Goal: Information Seeking & Learning: Learn about a topic

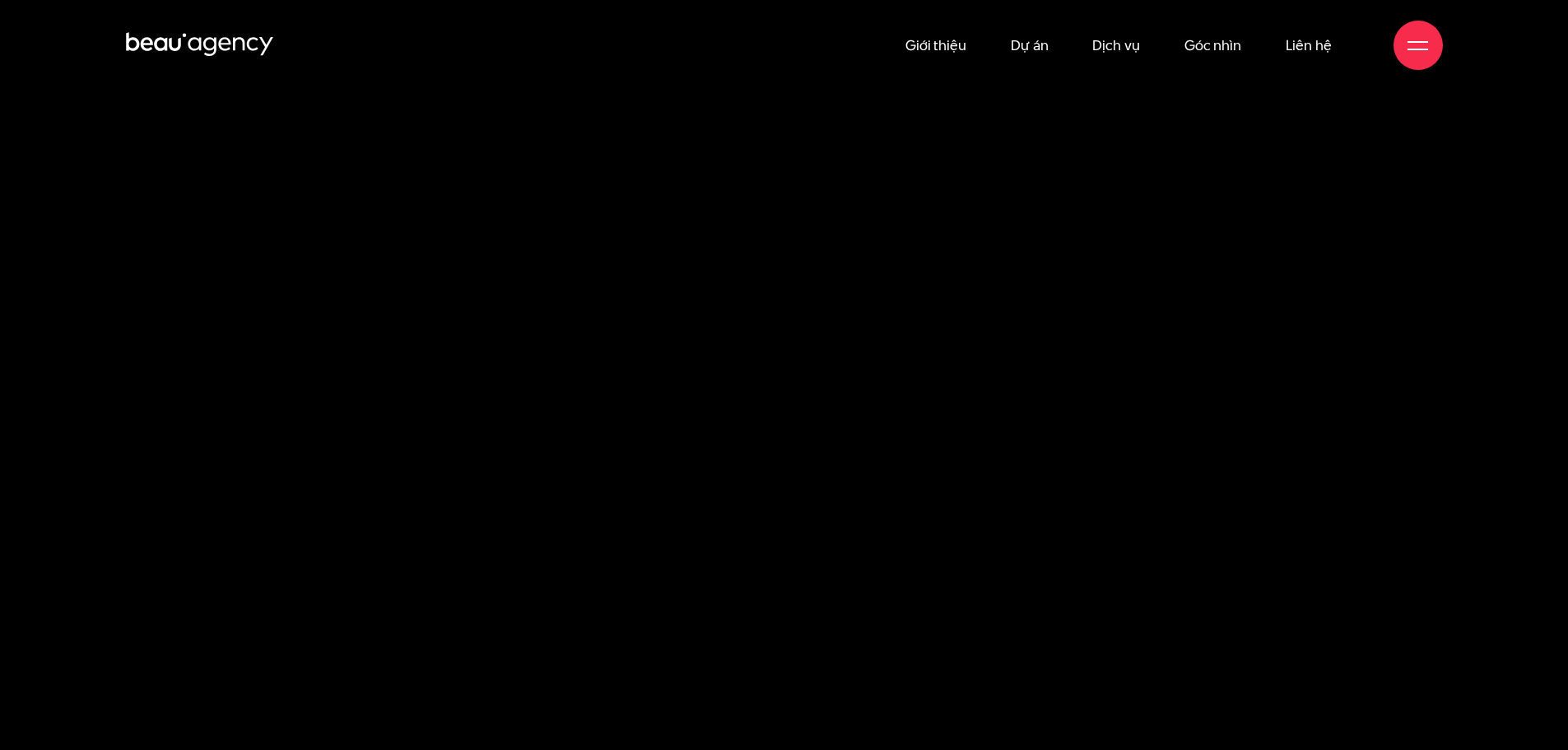
click at [1031, 42] on link "Dự án" at bounding box center [1030, 45] width 38 height 90
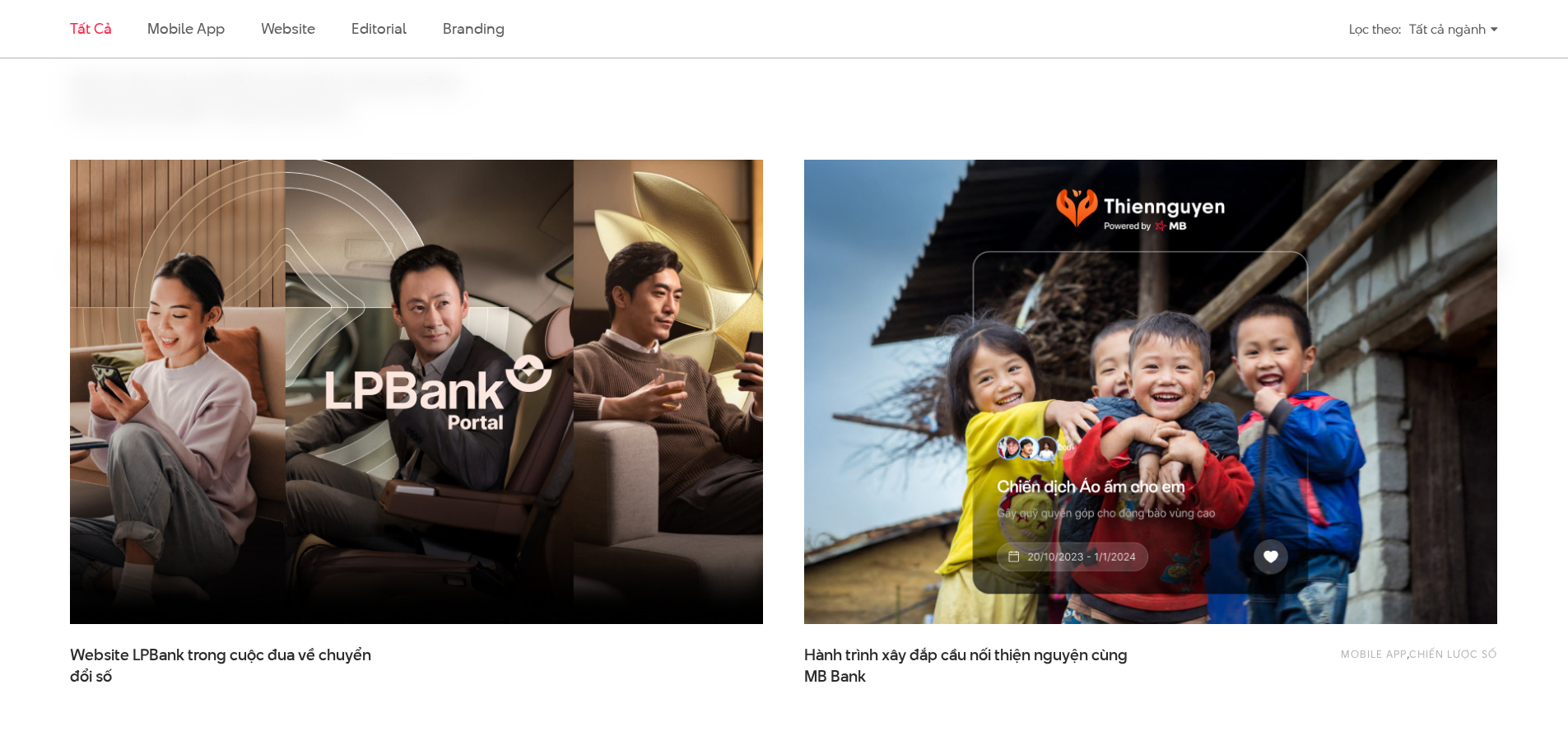
scroll to position [987, 0]
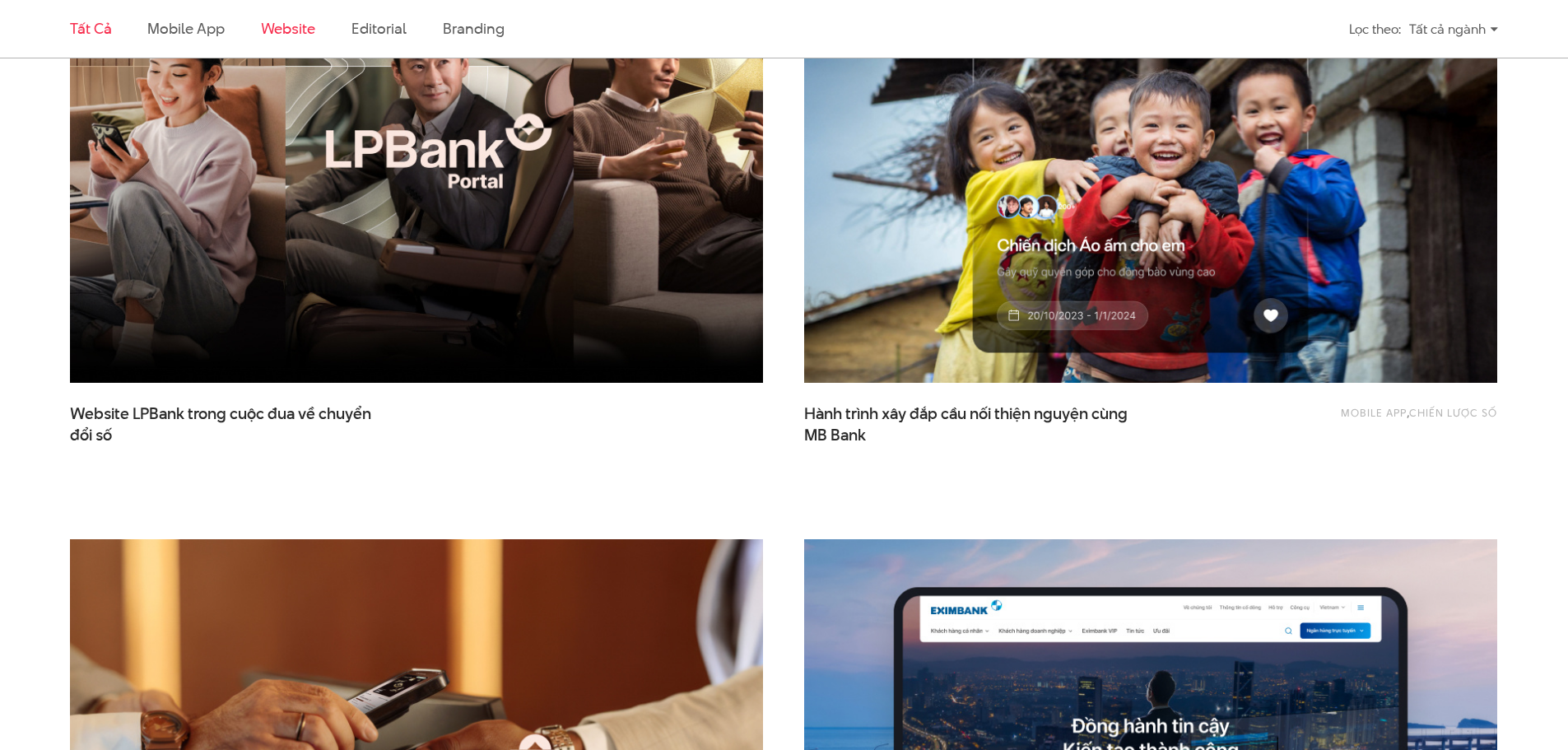
click at [294, 35] on link "Website" at bounding box center [288, 28] width 55 height 21
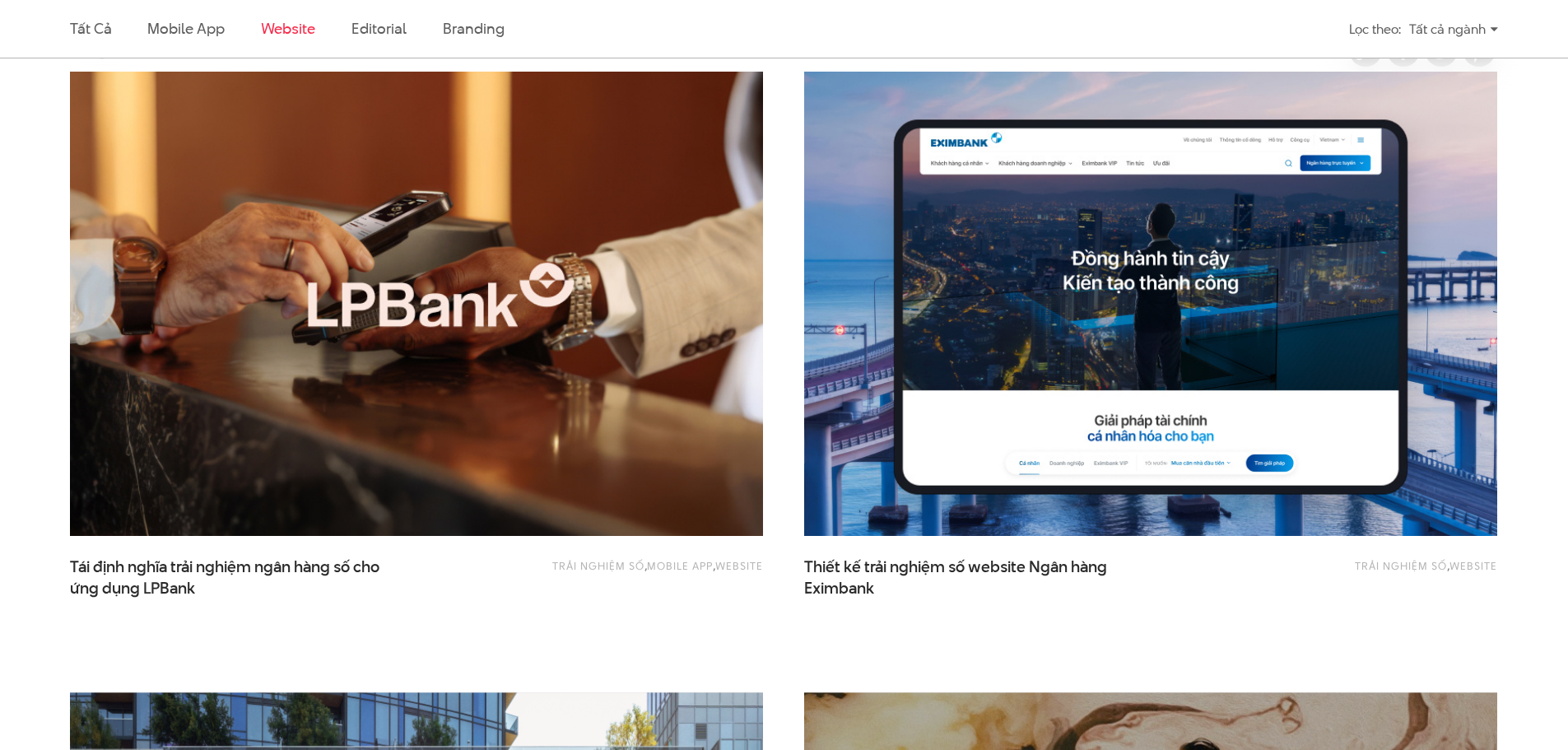
scroll to position [547, 0]
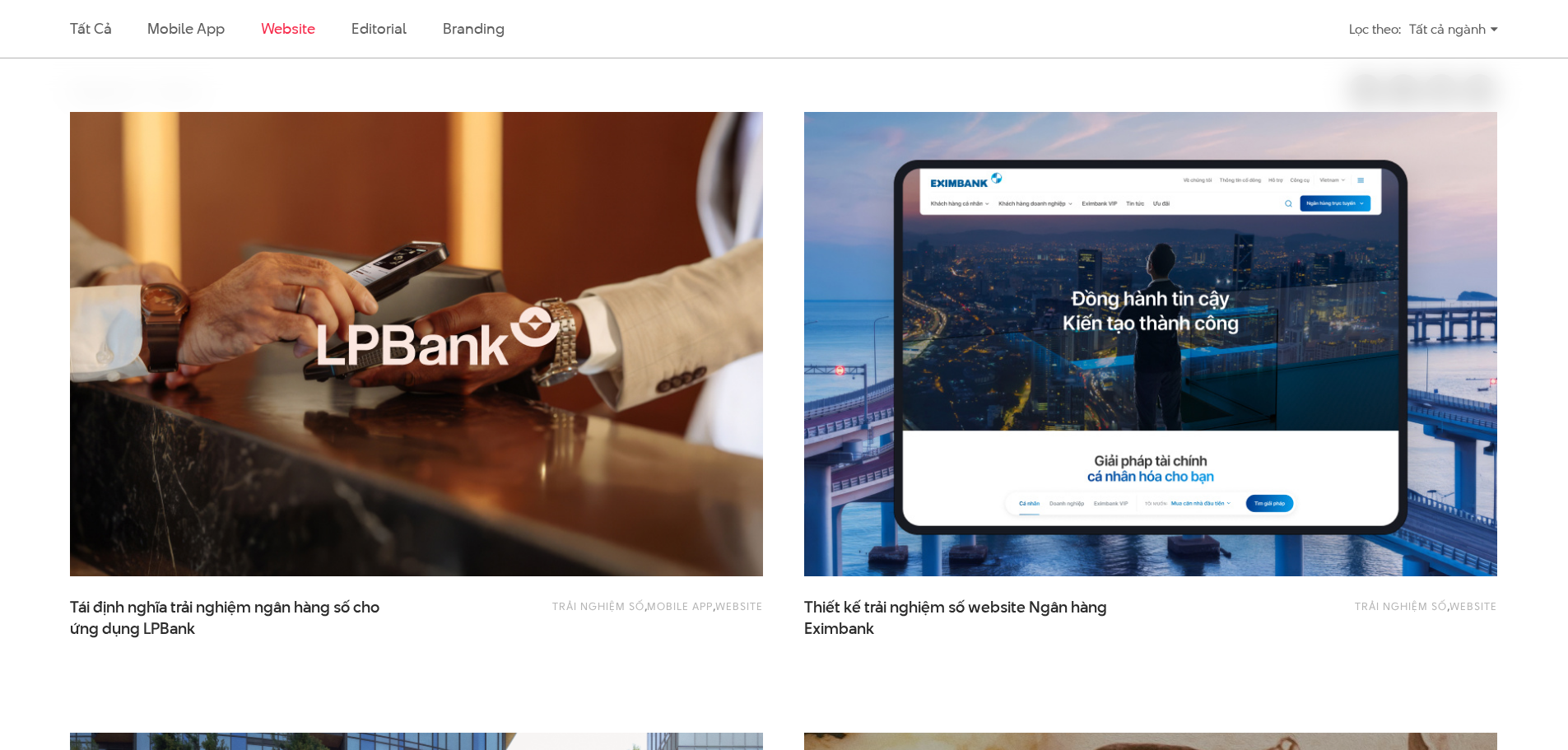
click at [774, 246] on div "Trải nghiệm số , Mobile app , Website Tái định nghĩa trải nghiệm ngân hàng số c…" at bounding box center [416, 401] width 734 height 620
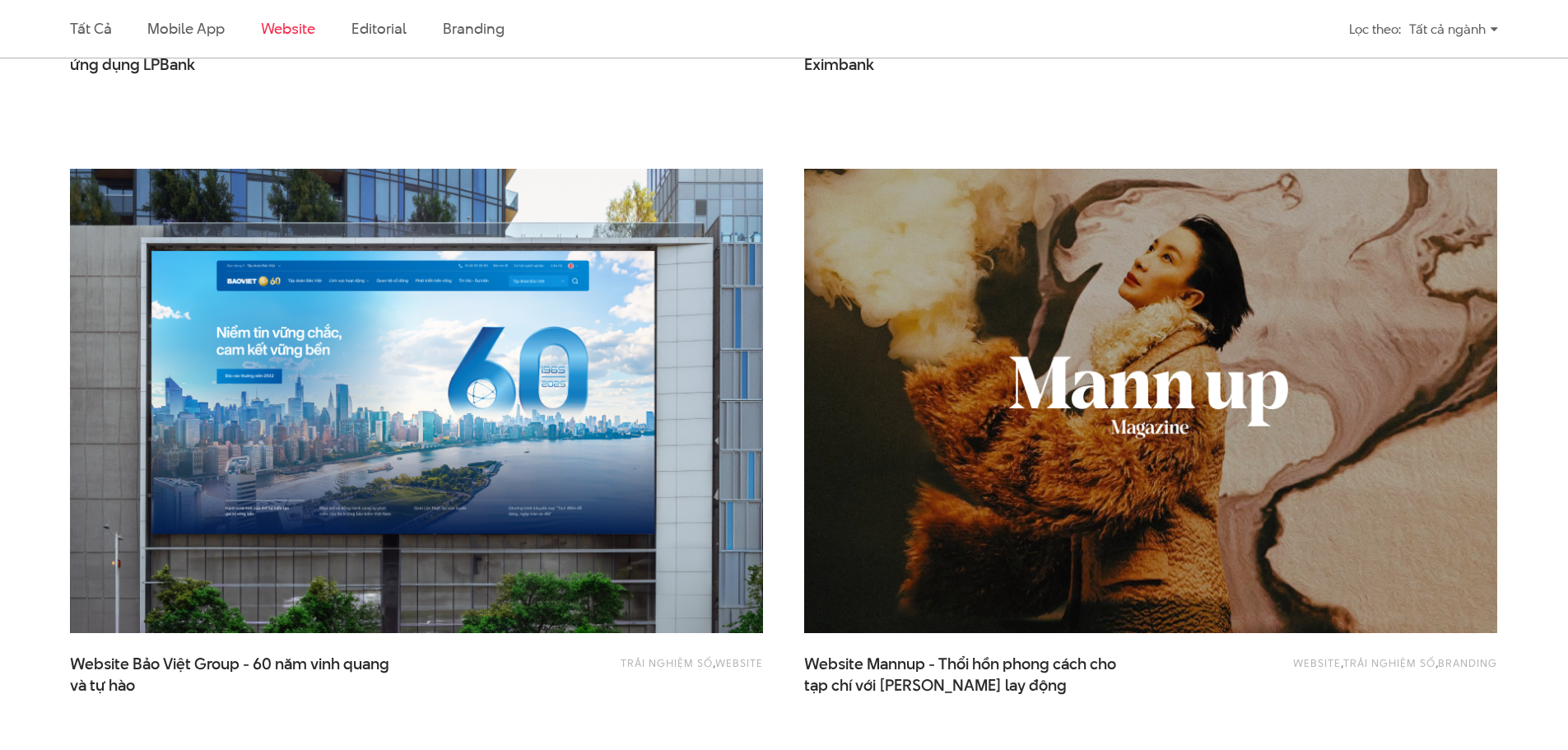
scroll to position [1124, 0]
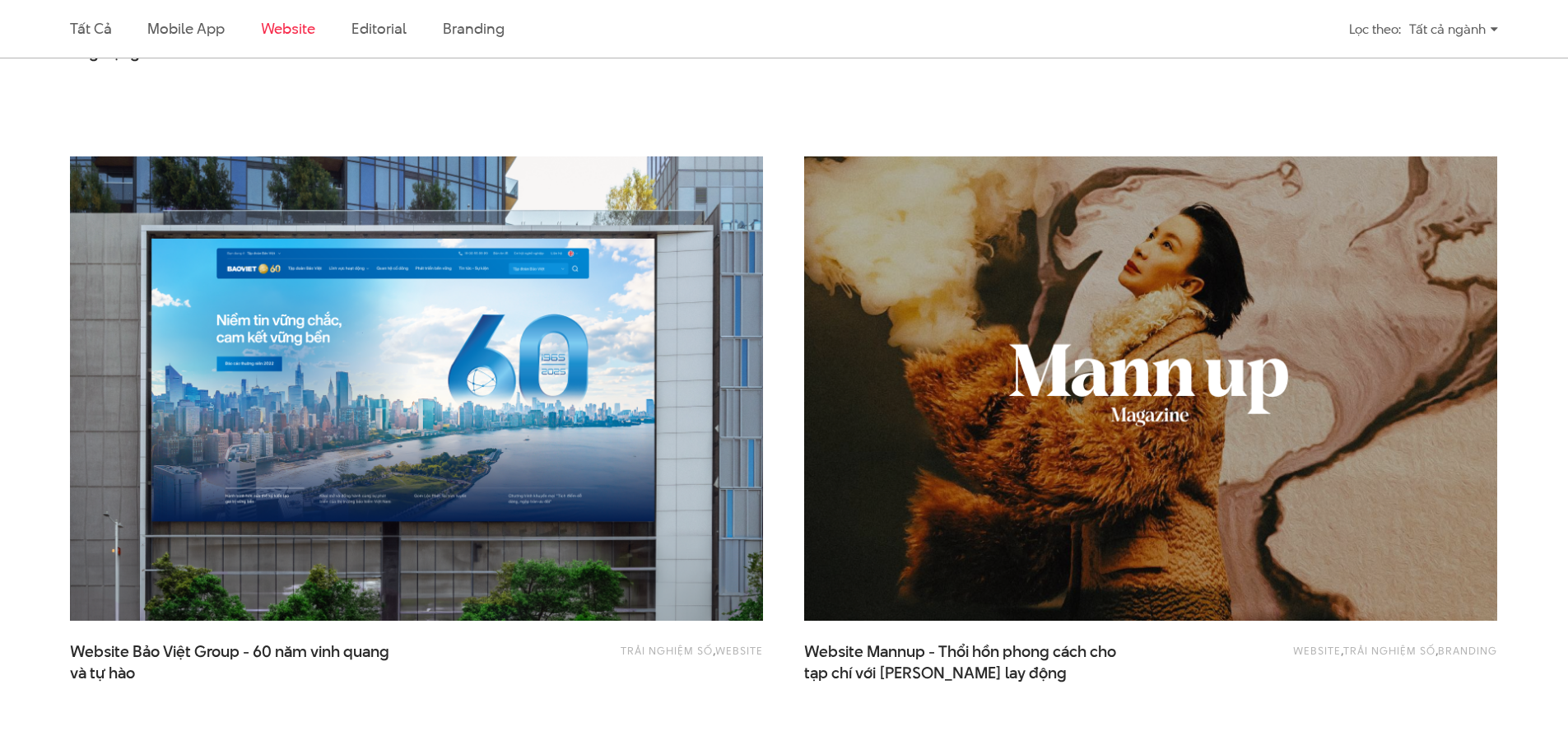
click at [784, 227] on div "Website , Trải nghiệm số , Branding Website Mannup - Thổi hồn phong cách cho tạ…" at bounding box center [1150, 445] width 734 height 620
click at [788, 239] on div "Website , Trải nghiệm số , Branding Website Mannup - Thổi hồn phong cách cho tạ…" at bounding box center [1150, 445] width 734 height 620
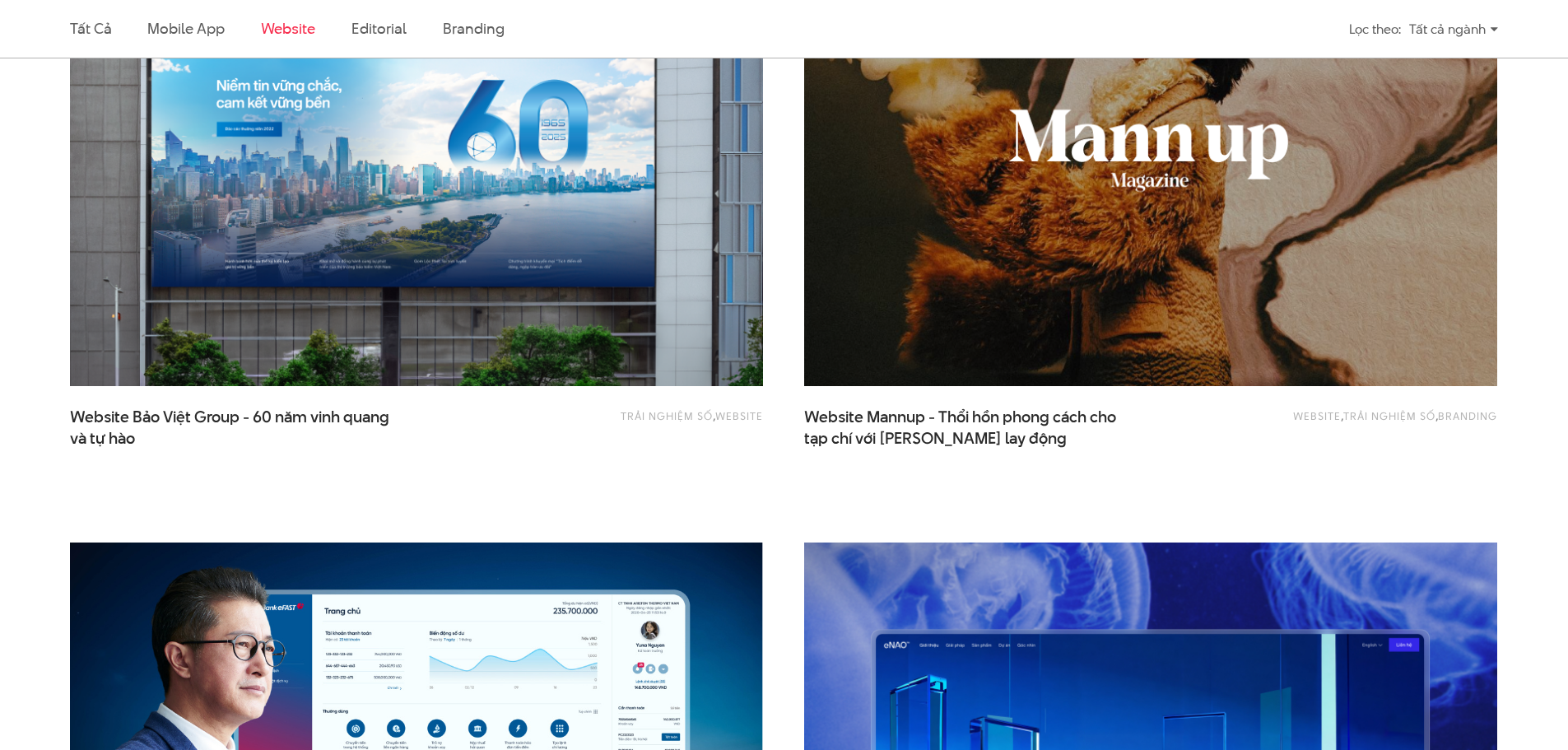
scroll to position [1370, 0]
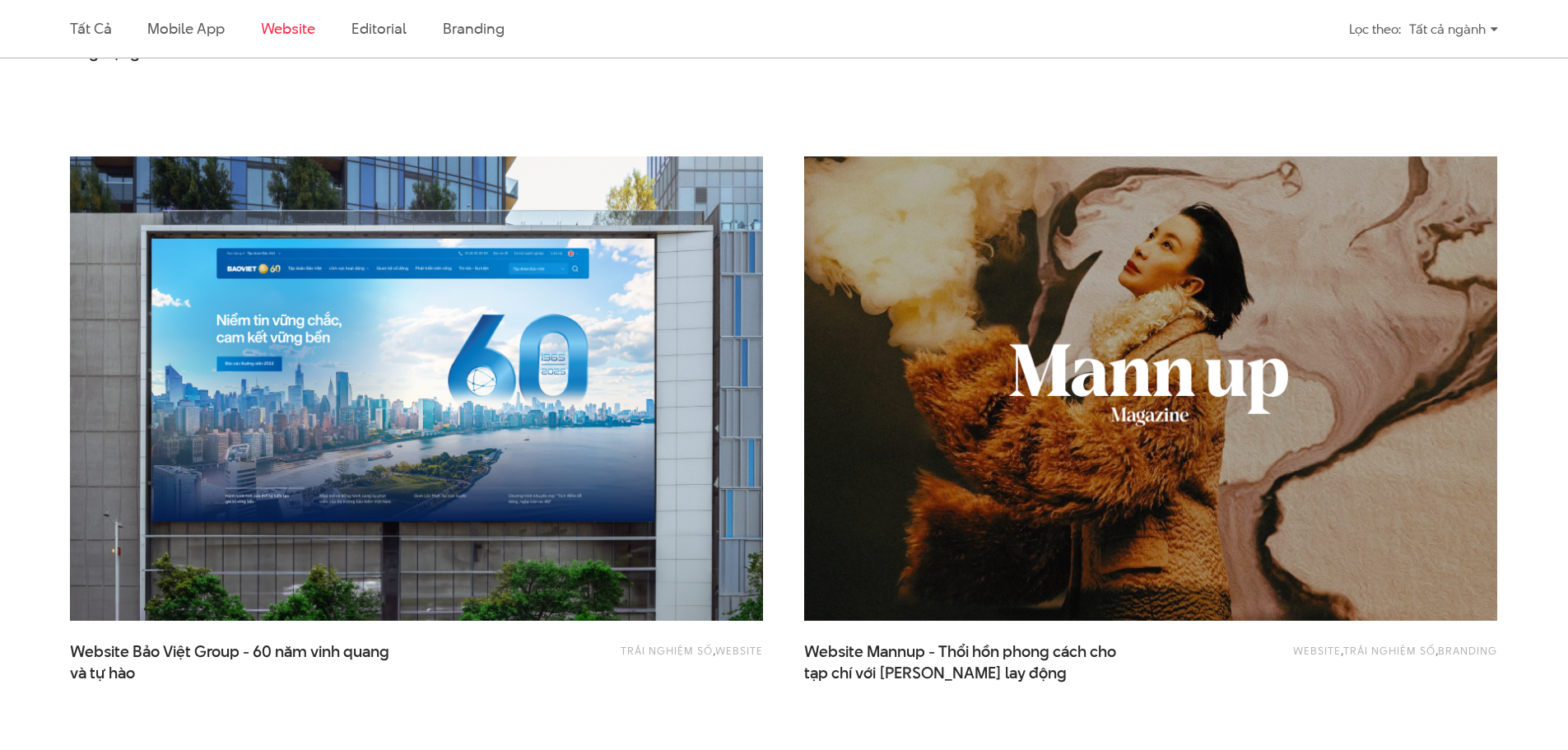
click at [790, 224] on div "Website , Trải nghiệm số , Branding Website Mannup - Thổi hồn phong cách cho tạ…" at bounding box center [1150, 445] width 734 height 620
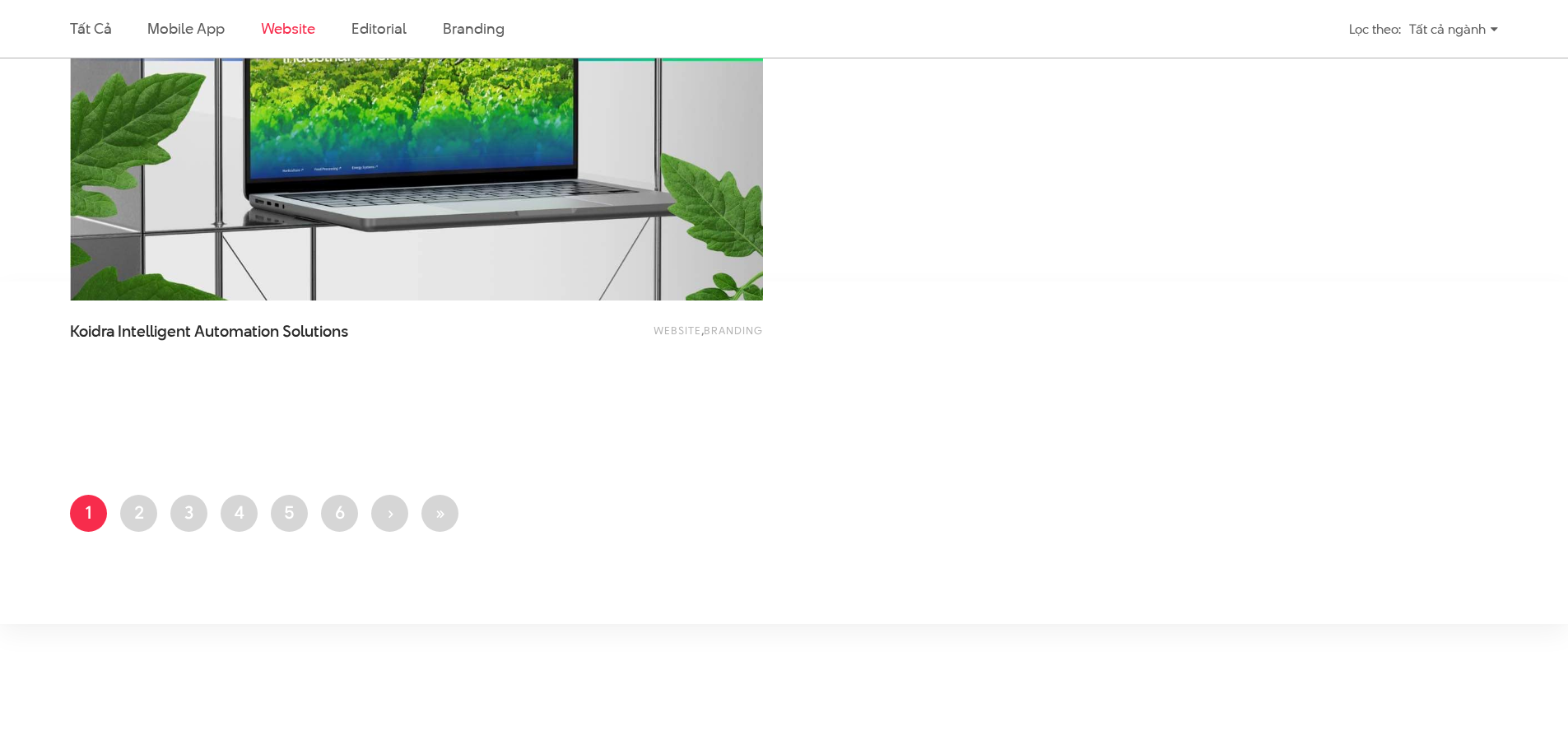
scroll to position [3592, 0]
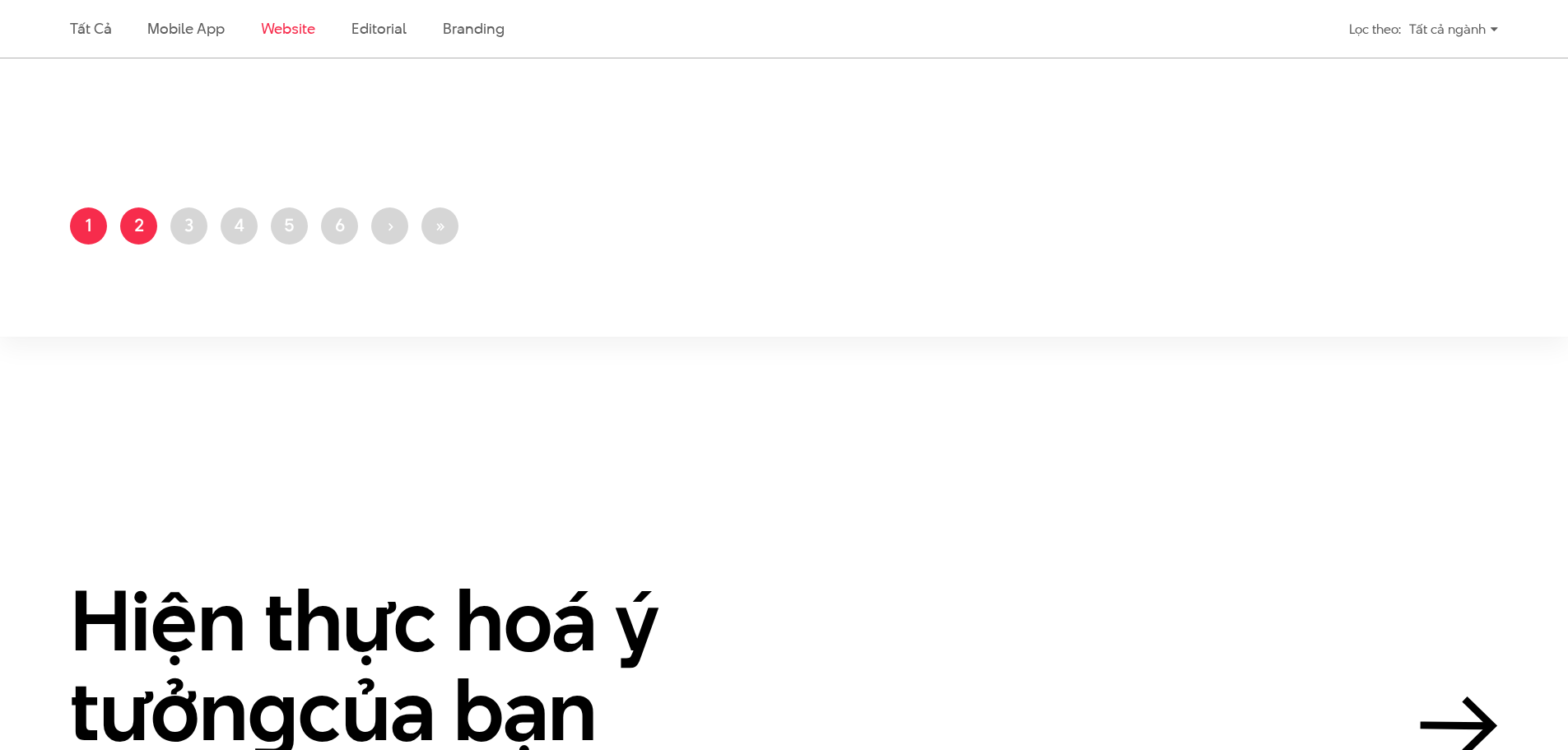
click at [144, 219] on link "Trang 2" at bounding box center [138, 225] width 37 height 37
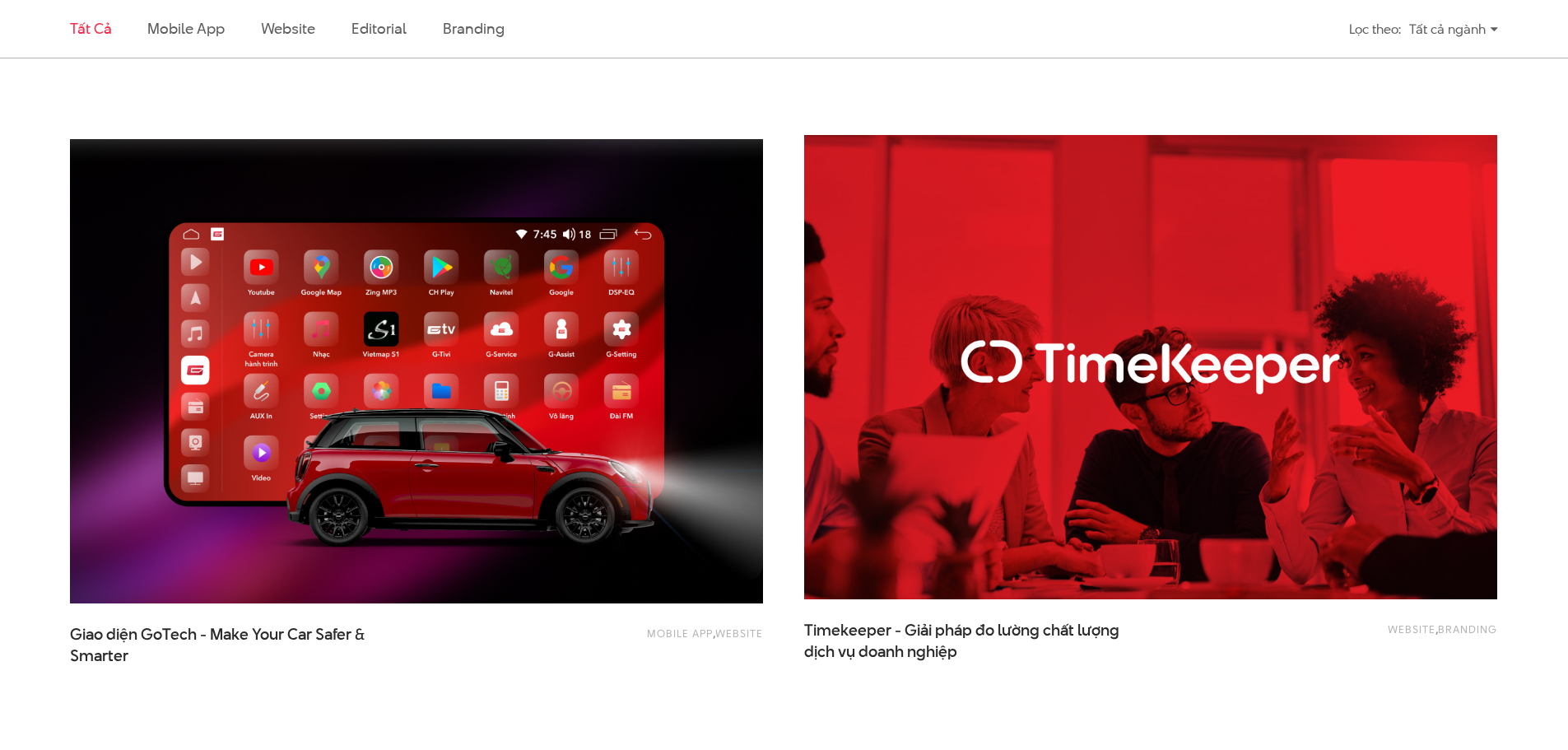
scroll to position [3044, 0]
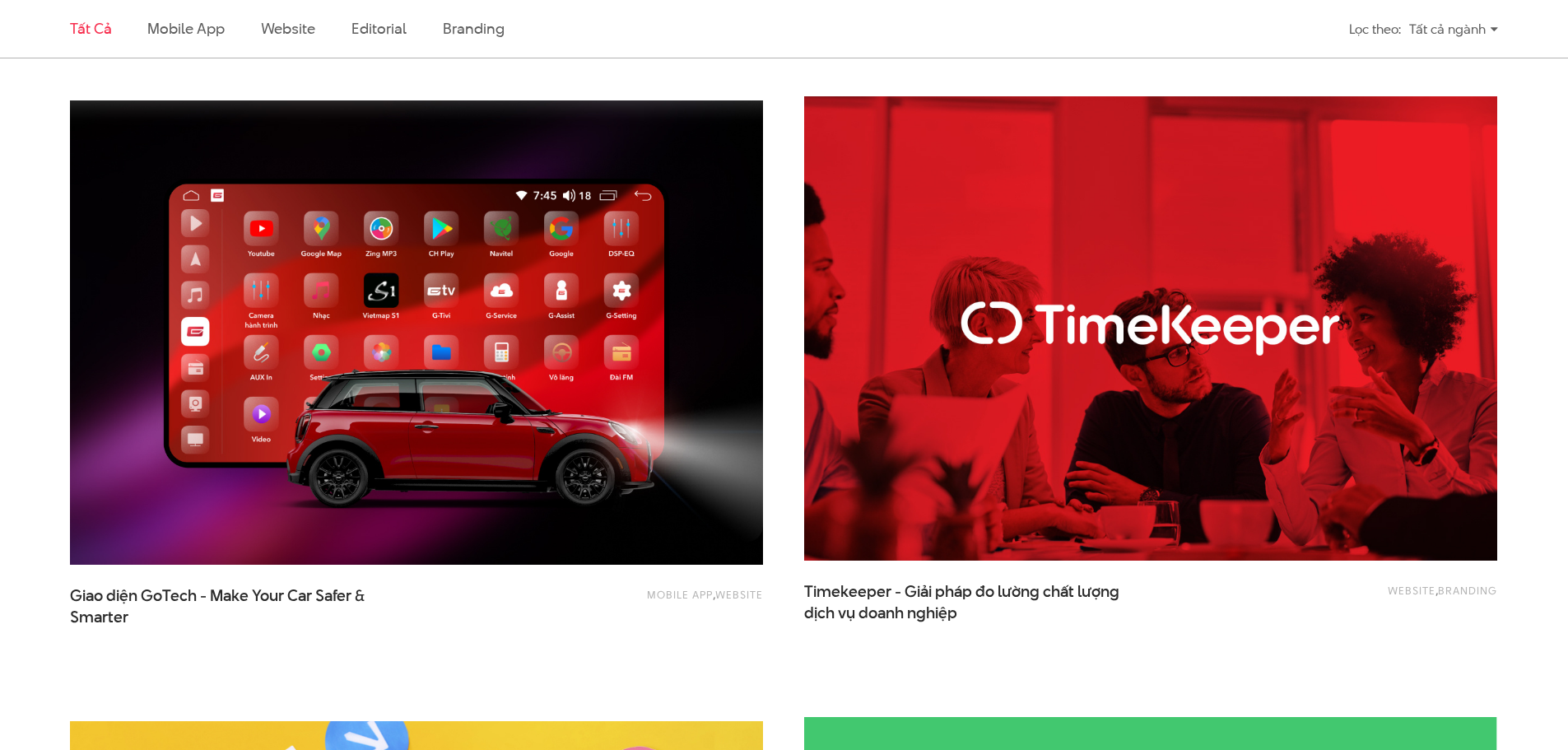
click at [783, 266] on div "Website , Branding Timekeeper - Giải pháp đo lường chất lượng dịch vụ doanh ngh…" at bounding box center [1150, 385] width 734 height 620
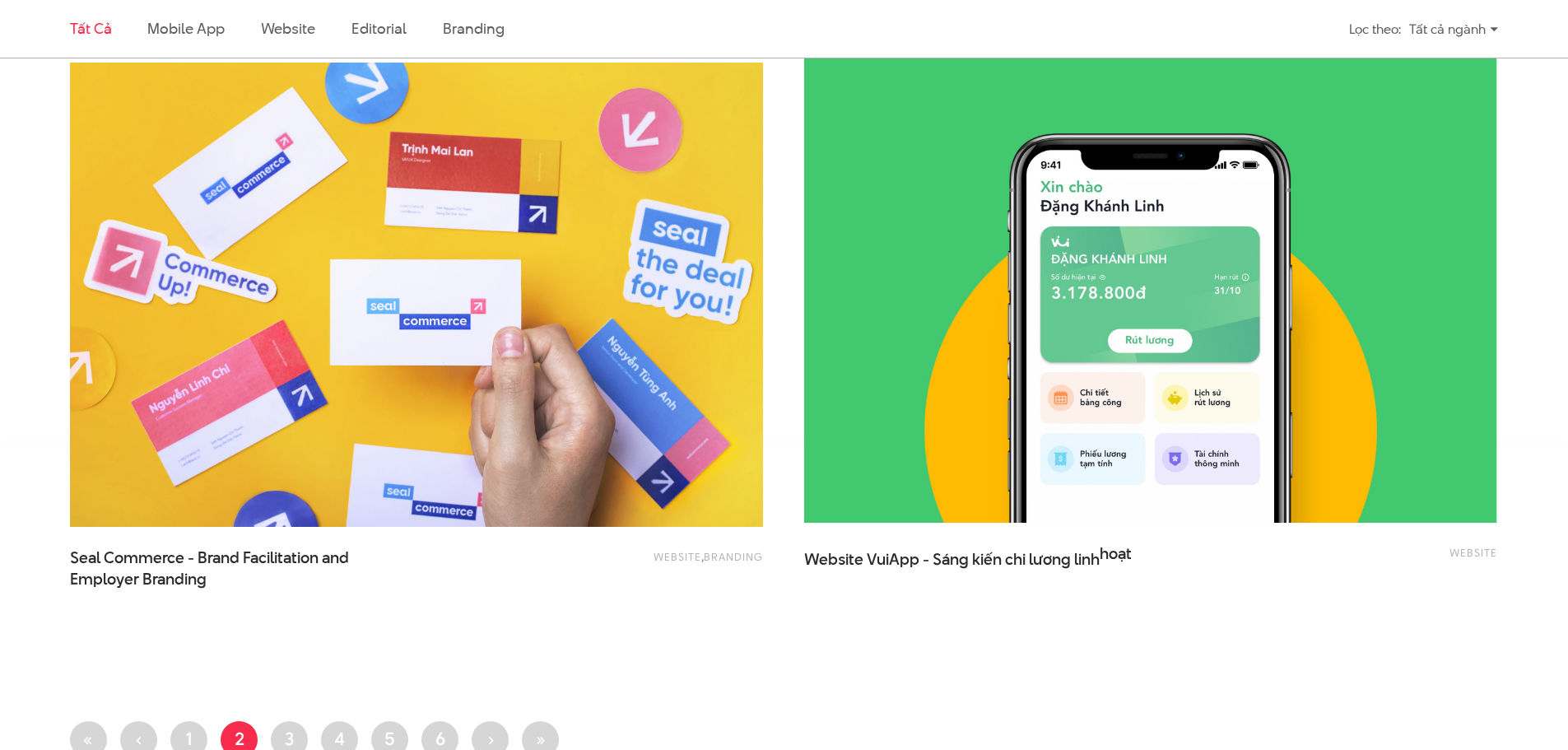
scroll to position [4279, 0]
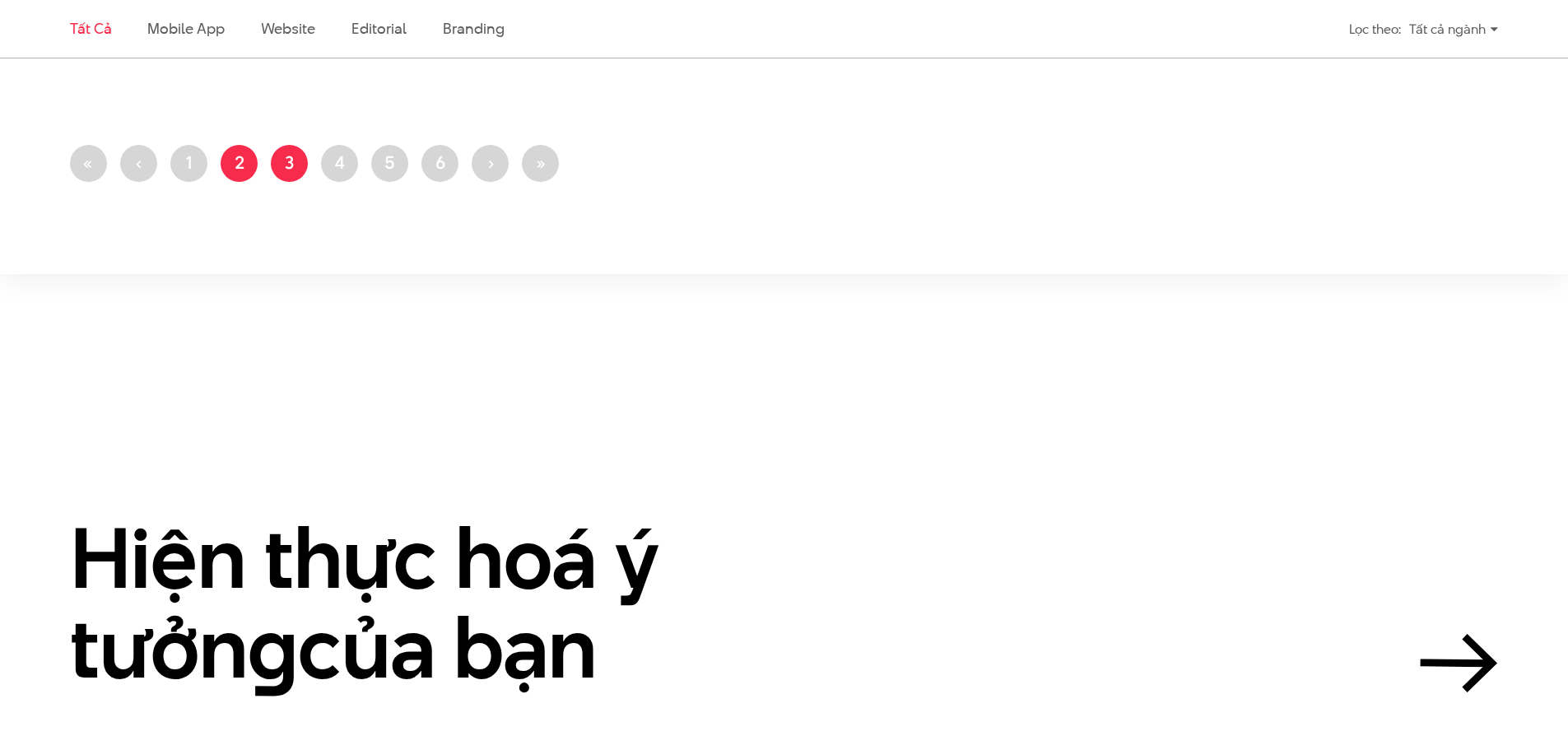
click at [294, 154] on link "Trang 3" at bounding box center [289, 163] width 37 height 37
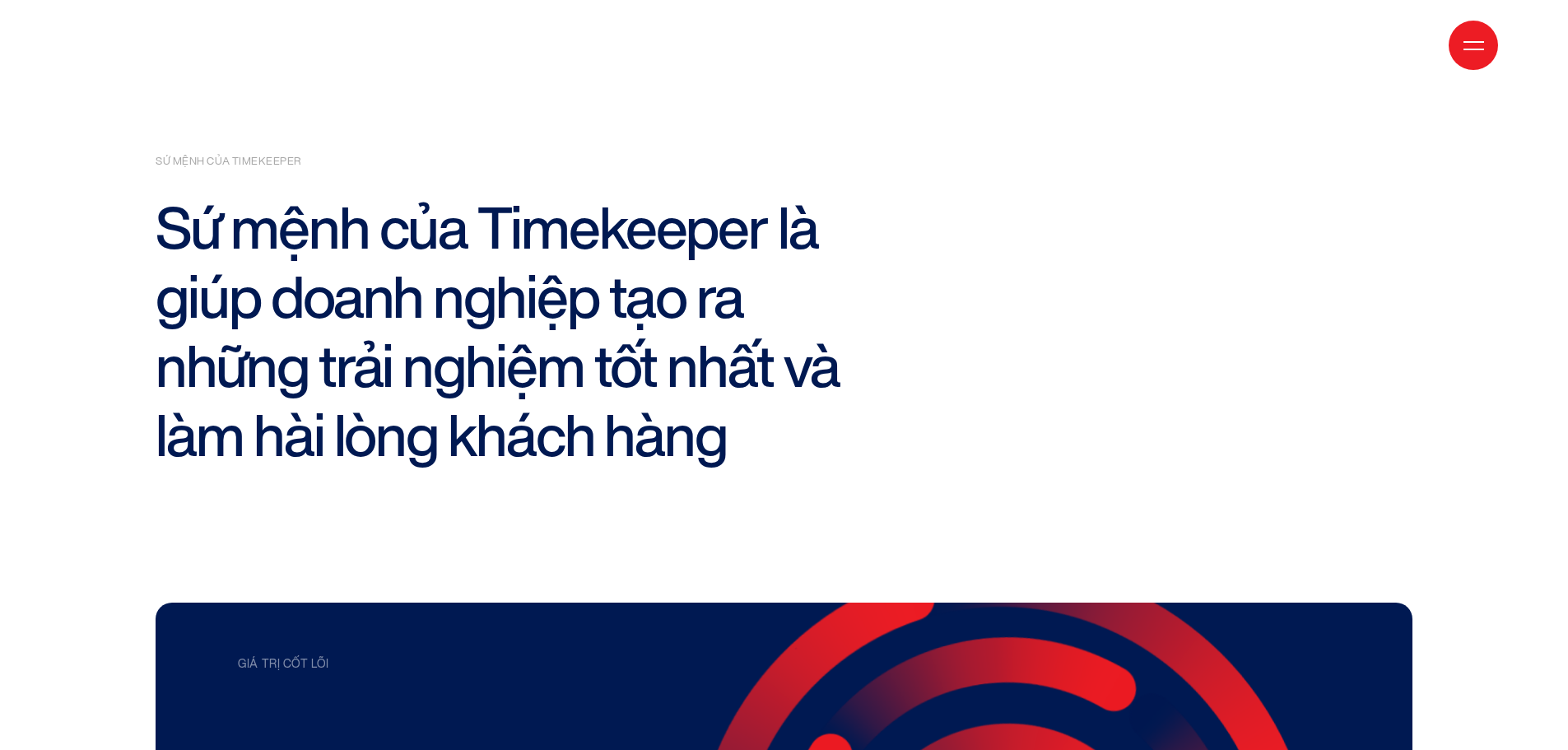
scroll to position [3292, 0]
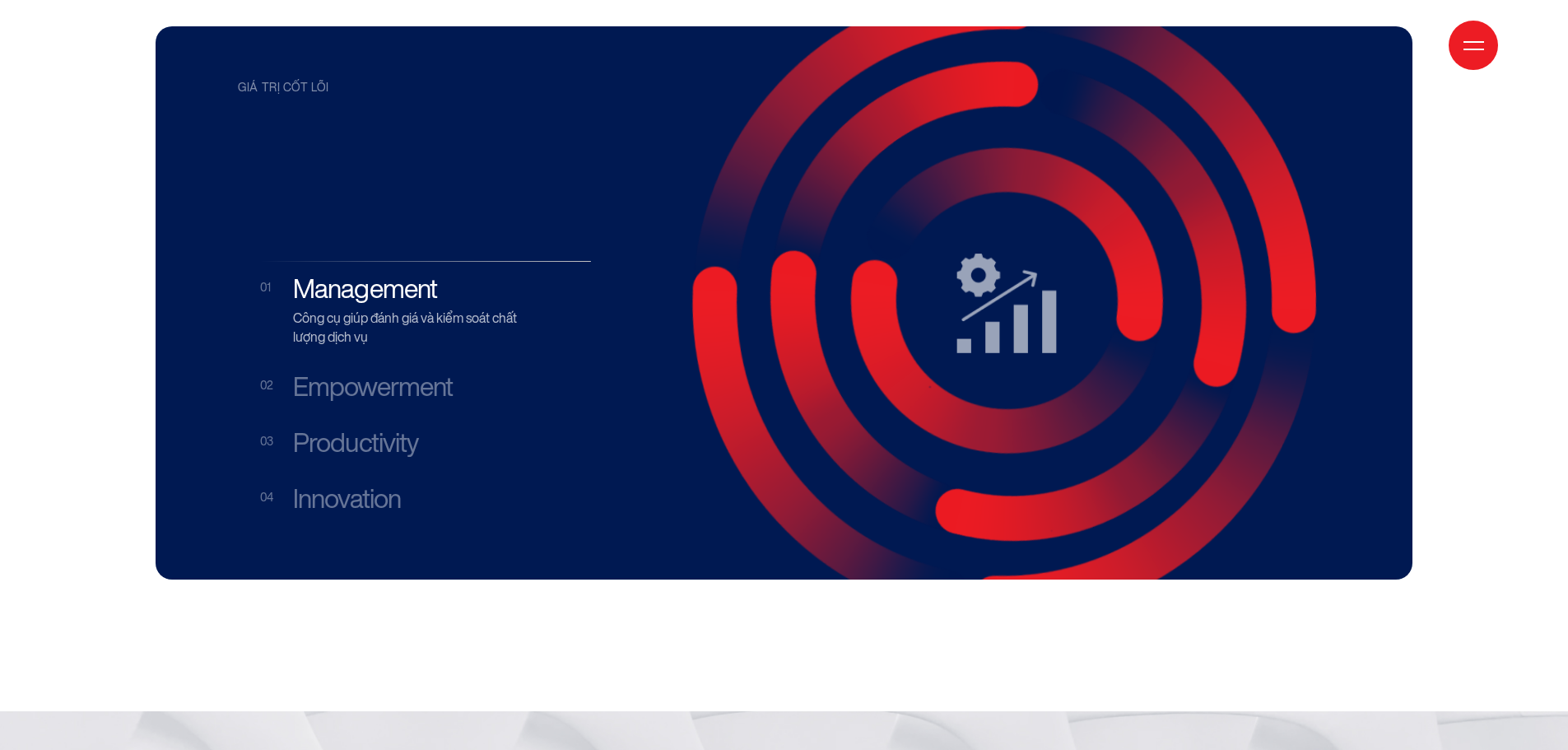
click at [423, 371] on h3 "Empowerment" at bounding box center [408, 386] width 232 height 31
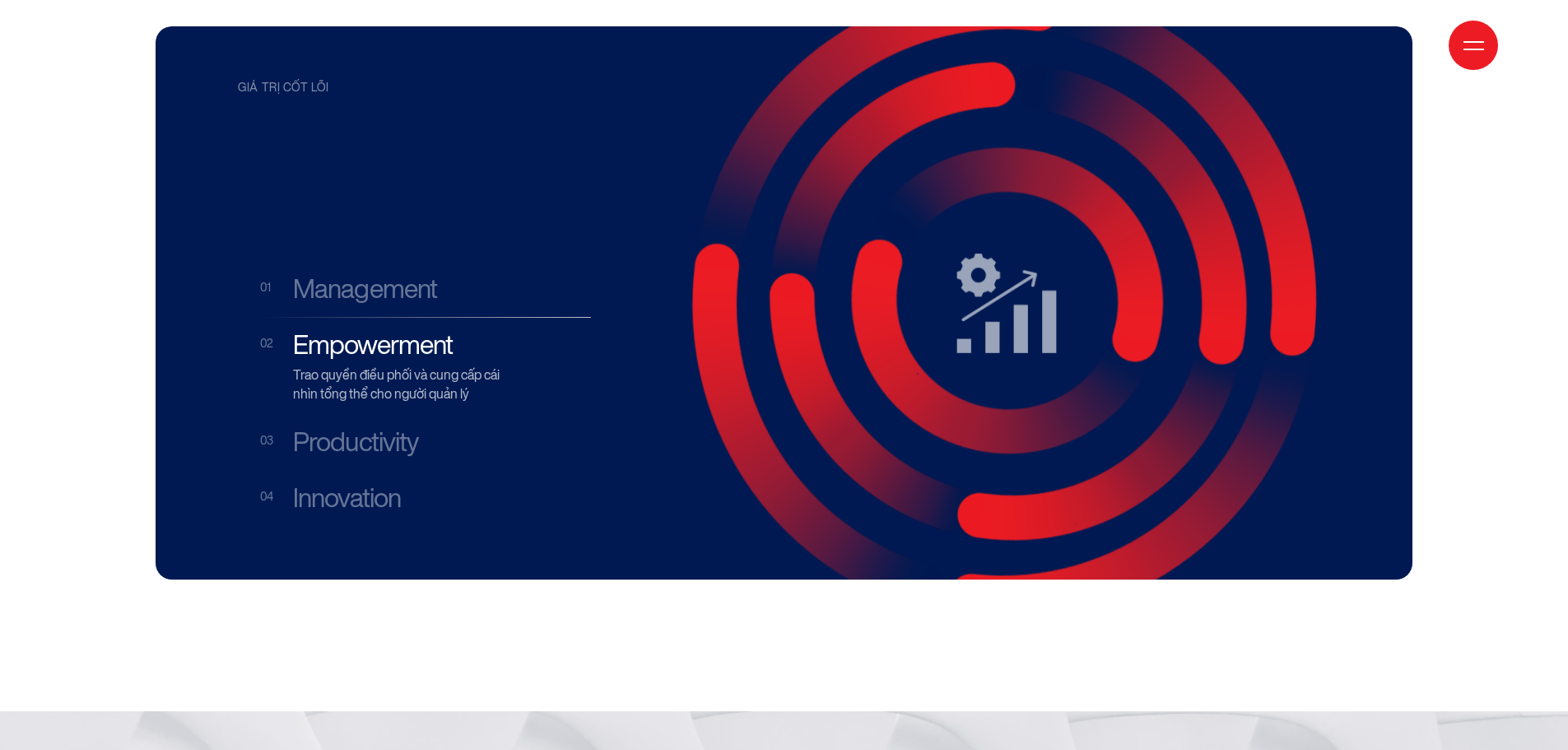
click at [374, 426] on h3 "Productivity" at bounding box center [408, 441] width 232 height 31
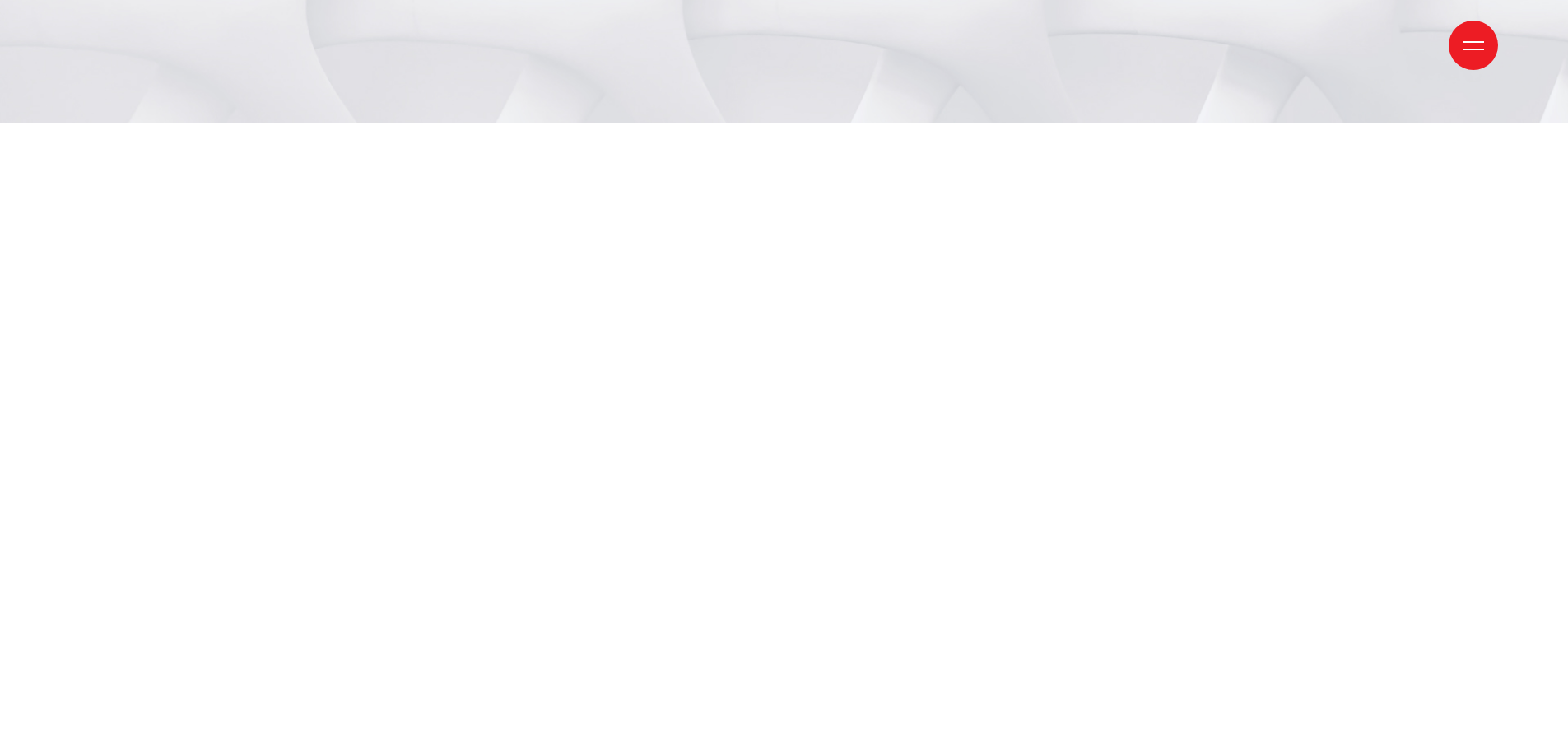
scroll to position [4608, 0]
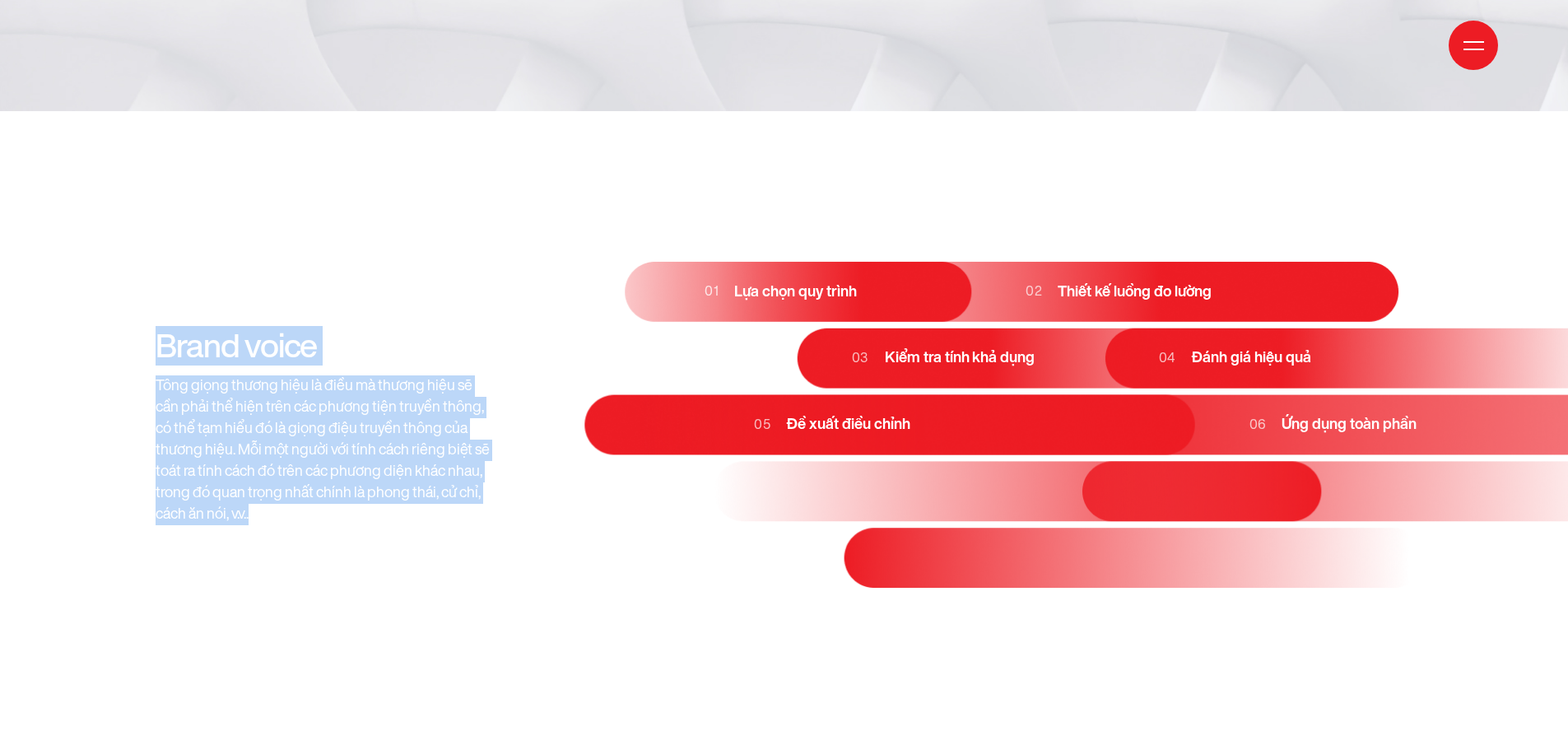
drag, startPoint x: 135, startPoint y: 306, endPoint x: 71, endPoint y: 235, distance: 95.6
click at [71, 235] on section "Brand voice Tông giọng thương hiệu là điều mà thương hiệu sẽ cần phải thể hiện …" at bounding box center [784, 359] width 1568 height 497
click at [277, 243] on div "Brand voice Tông giọng thương hiệu là điều mà thương hiệu sẽ cần phải thể hiện …" at bounding box center [784, 425] width 1272 height 365
drag, startPoint x: 161, startPoint y: 290, endPoint x: 346, endPoint y: 429, distance: 231.4
click at [346, 429] on div "Brand voice Tông giọng thương hiệu là điều mà thương hiệu sẽ cần phải thể hiện …" at bounding box center [784, 425] width 1272 height 365
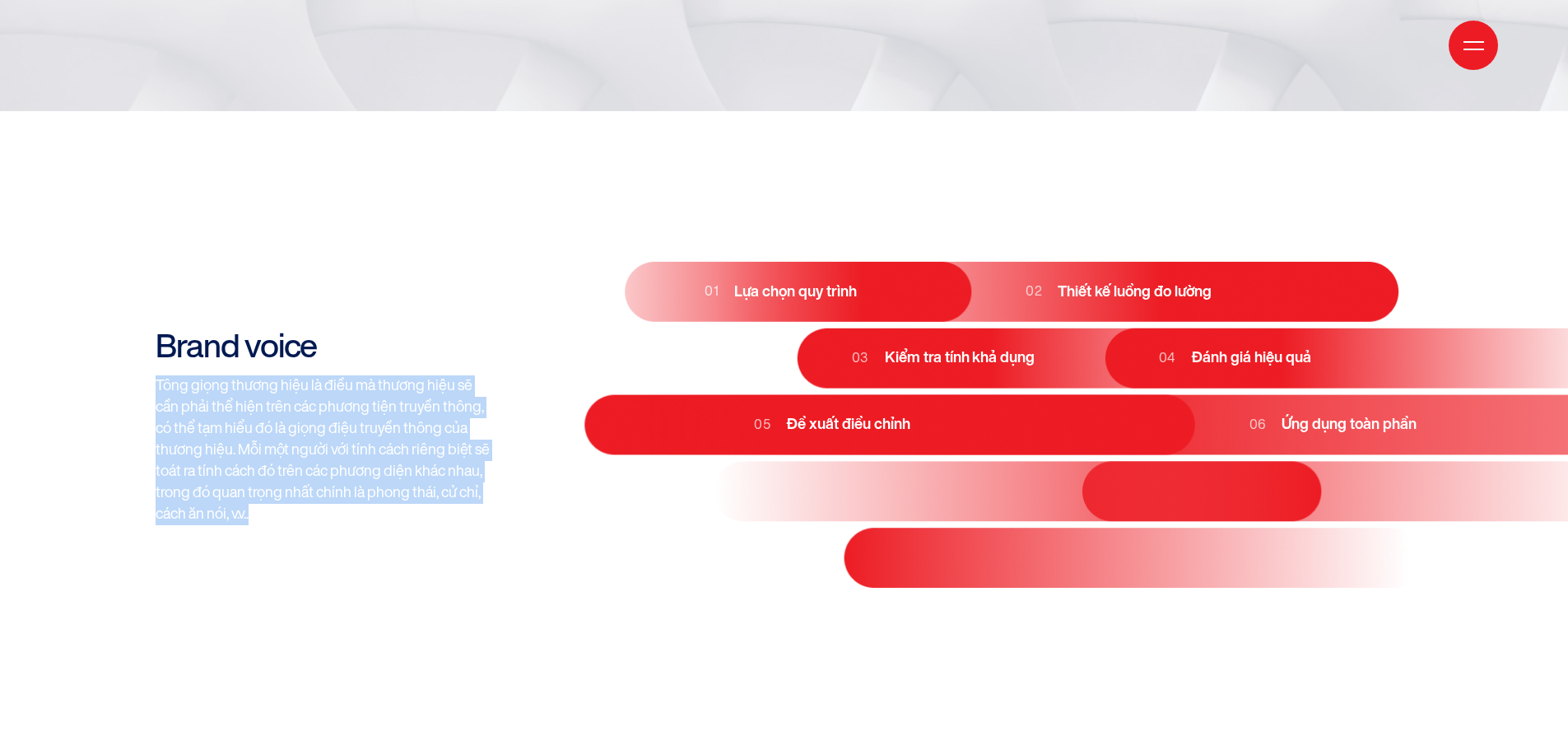
click at [347, 429] on div "Brand voice Tông giọng thương hiệu là điều mà thương hiệu sẽ cần phải thể hiện …" at bounding box center [784, 425] width 1272 height 365
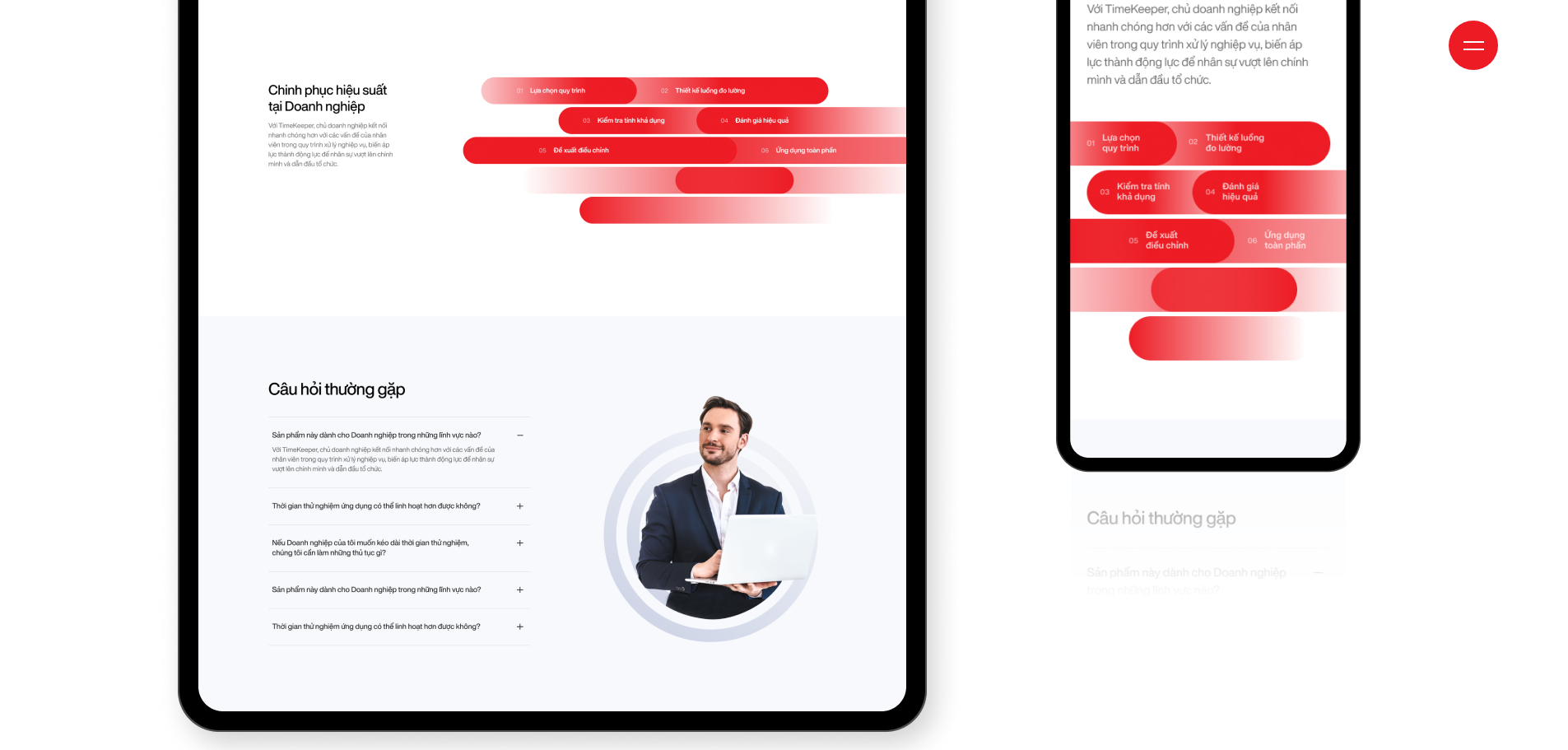
scroll to position [14221, 0]
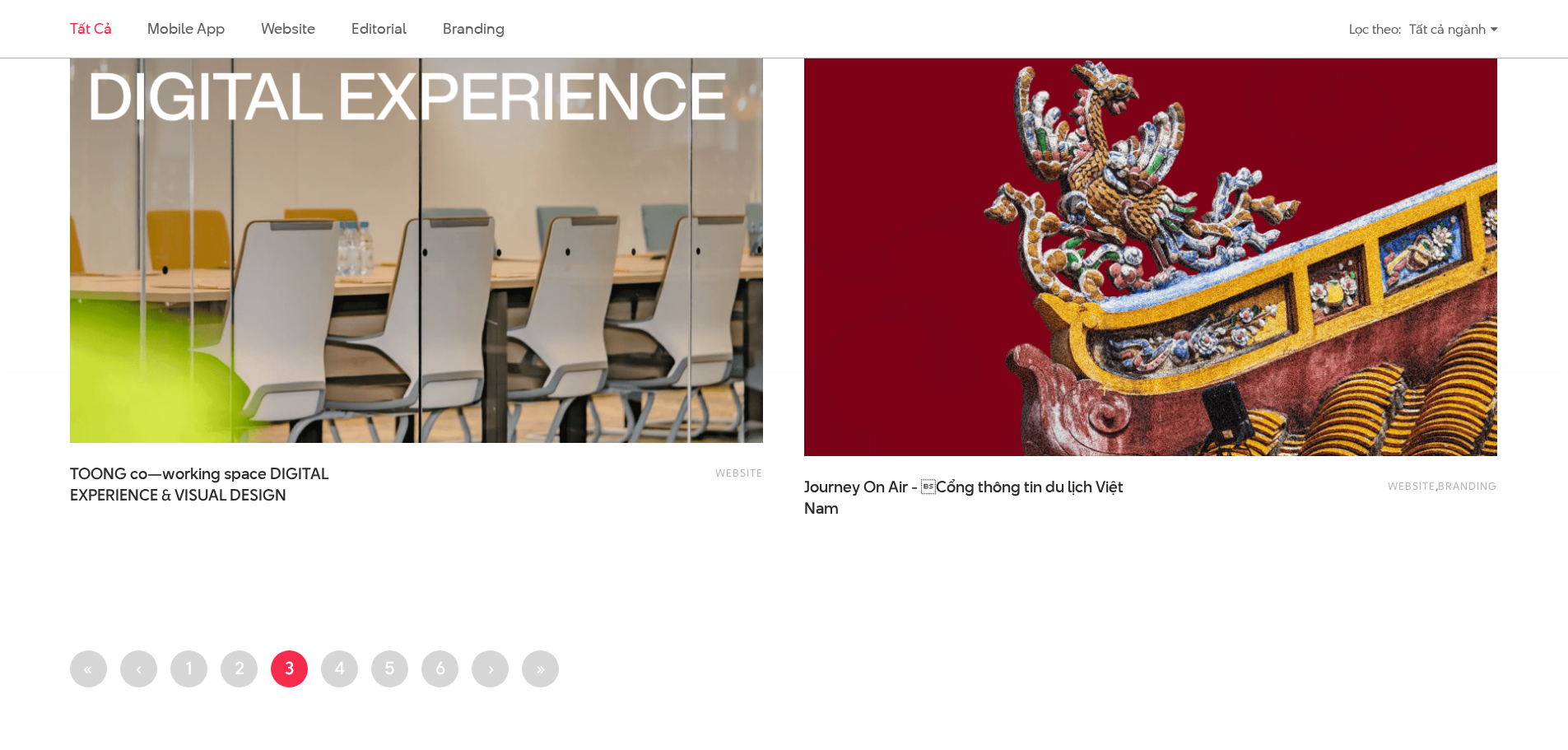
scroll to position [3785, 0]
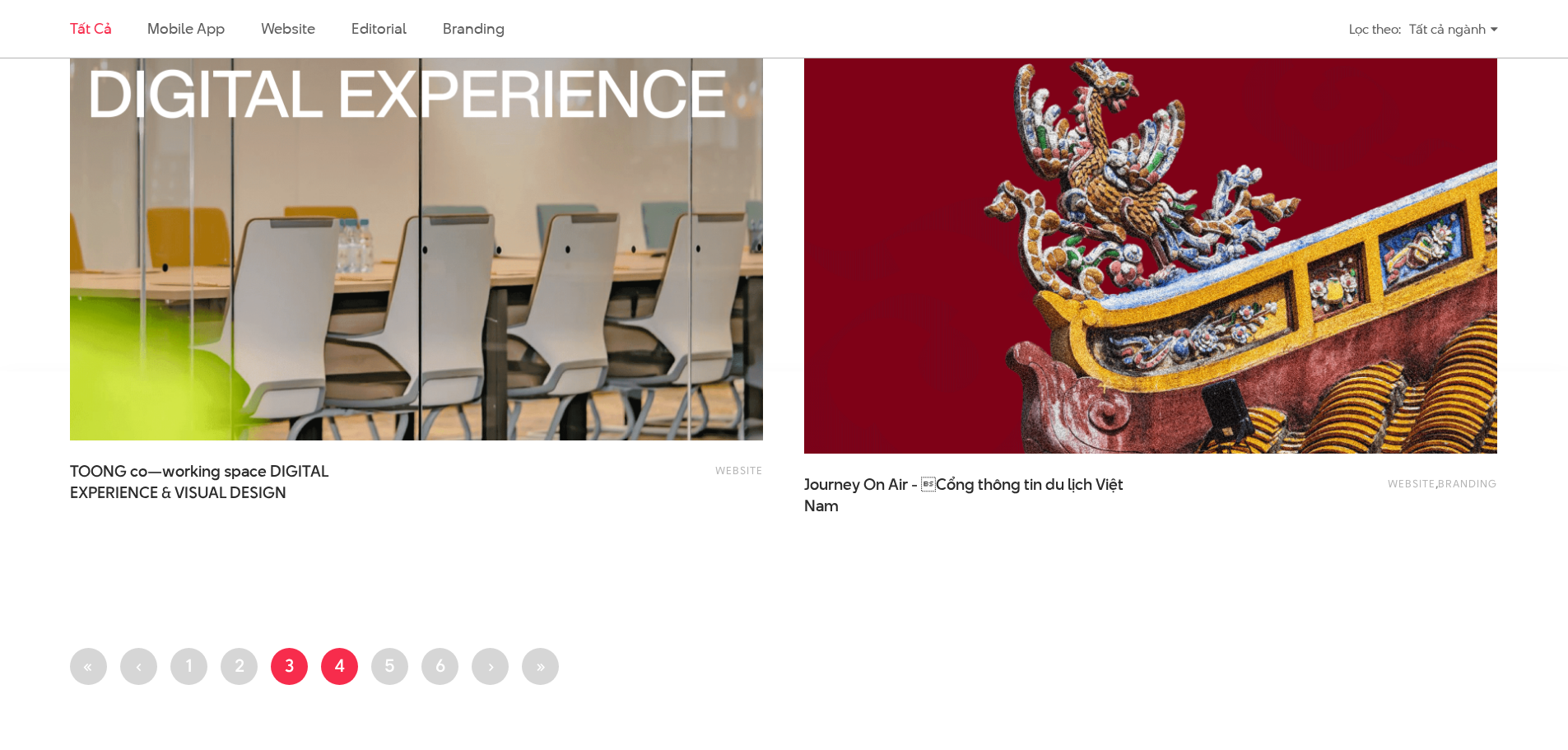
click at [334, 662] on link "Trang 4" at bounding box center [339, 665] width 37 height 37
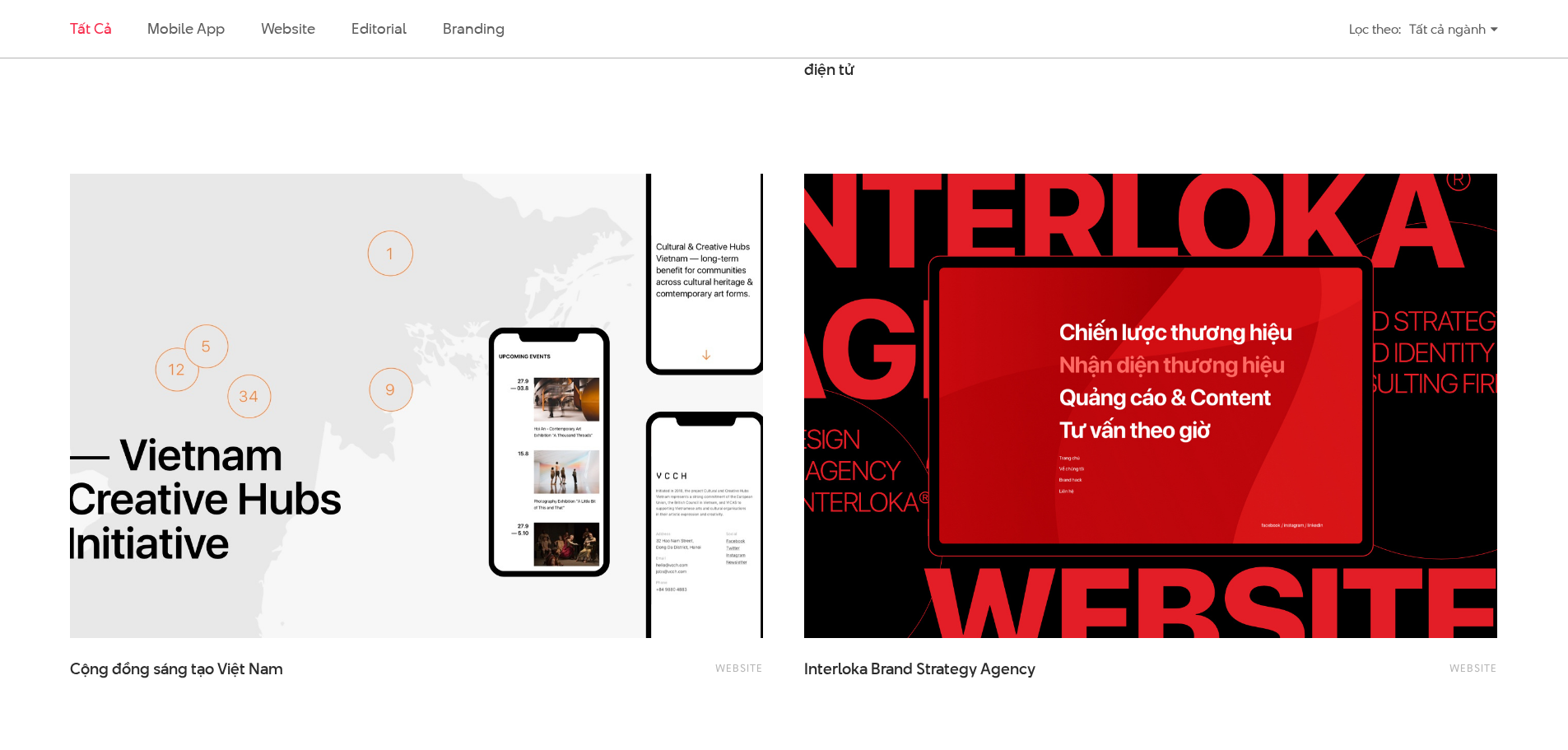
scroll to position [1728, 0]
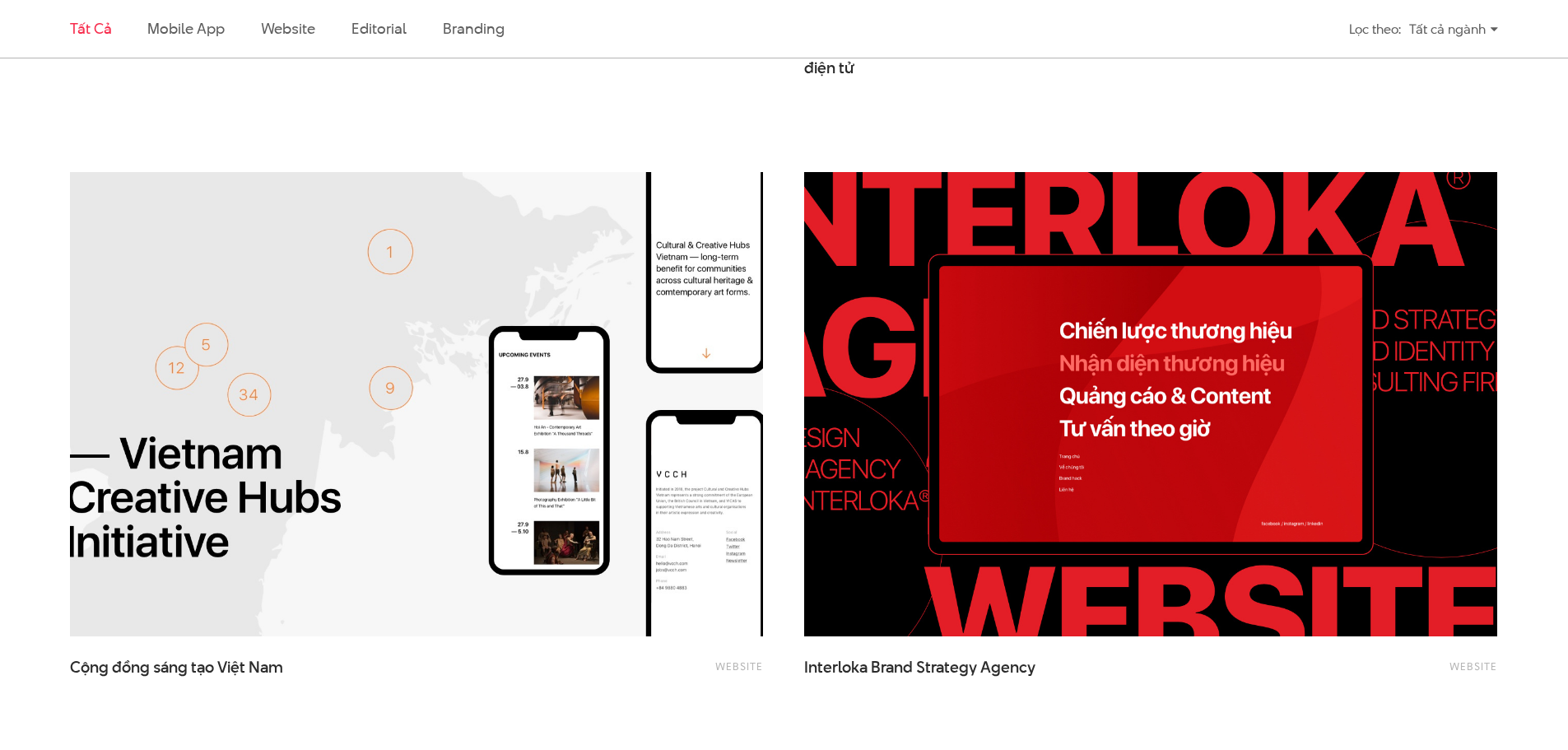
click at [790, 410] on div "Website Interloka Brand Strategy Agency" at bounding box center [1150, 461] width 734 height 620
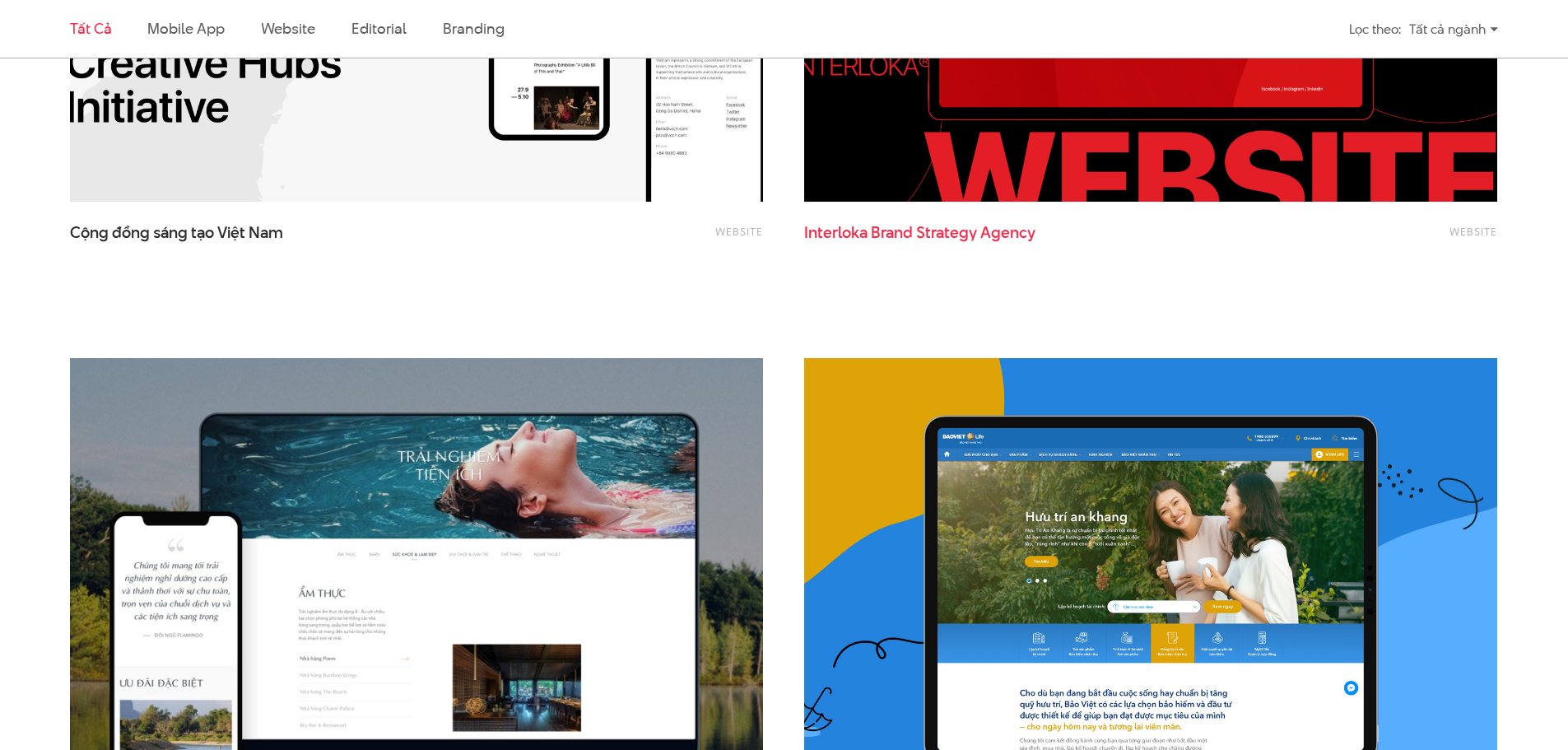
scroll to position [2139, 0]
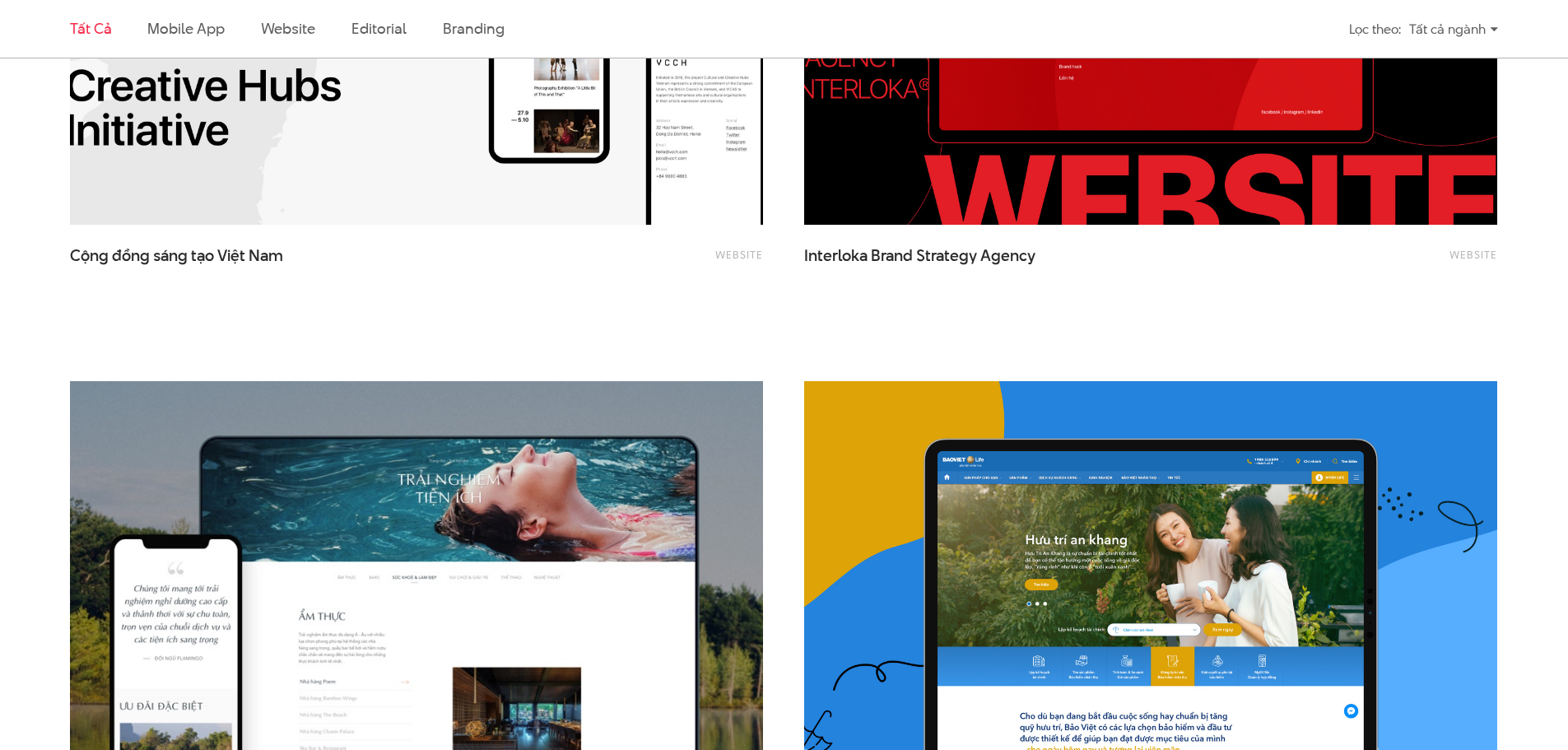
click at [792, 287] on div "Website Interloka Brand Strategy Agency" at bounding box center [1150, 50] width 734 height 620
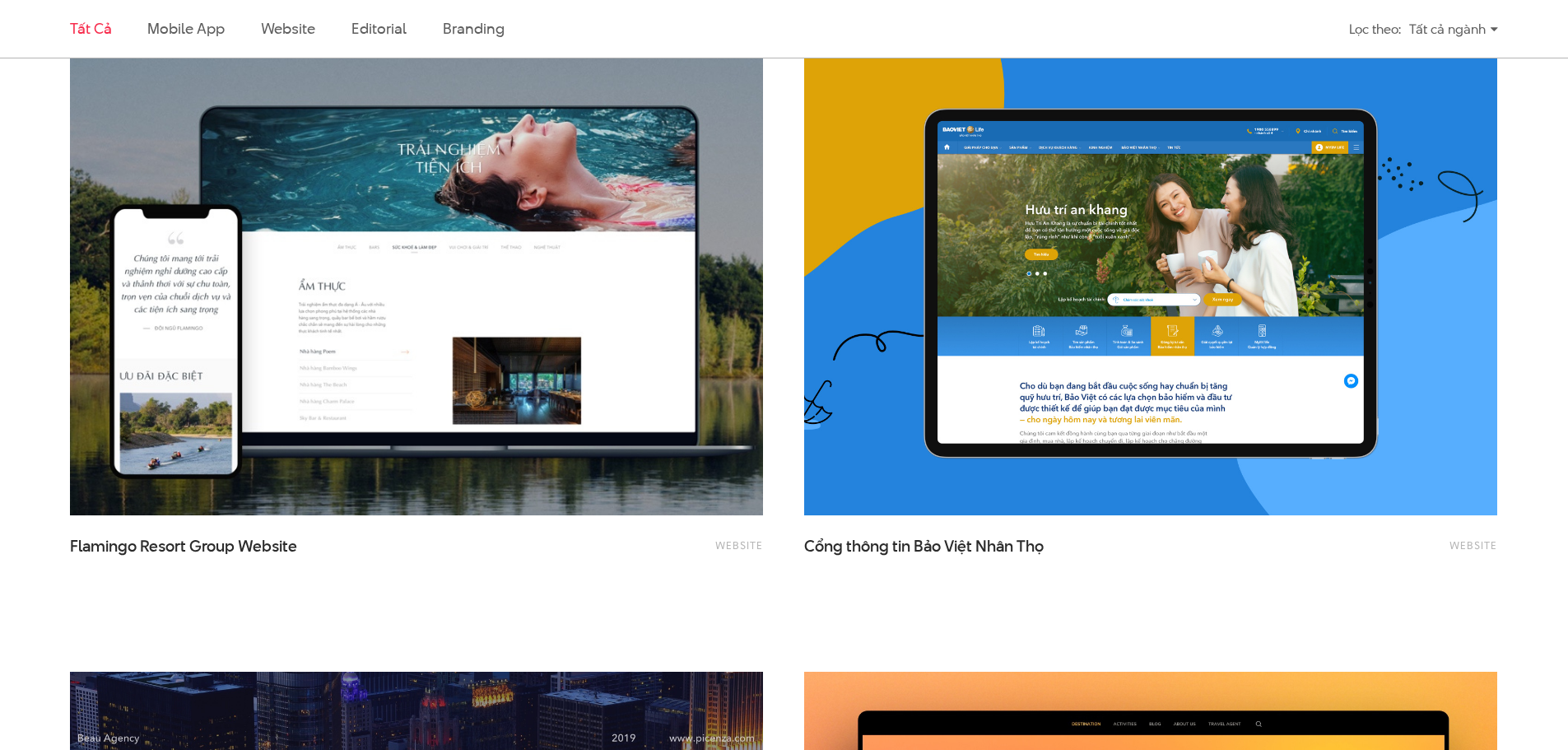
scroll to position [2468, 0]
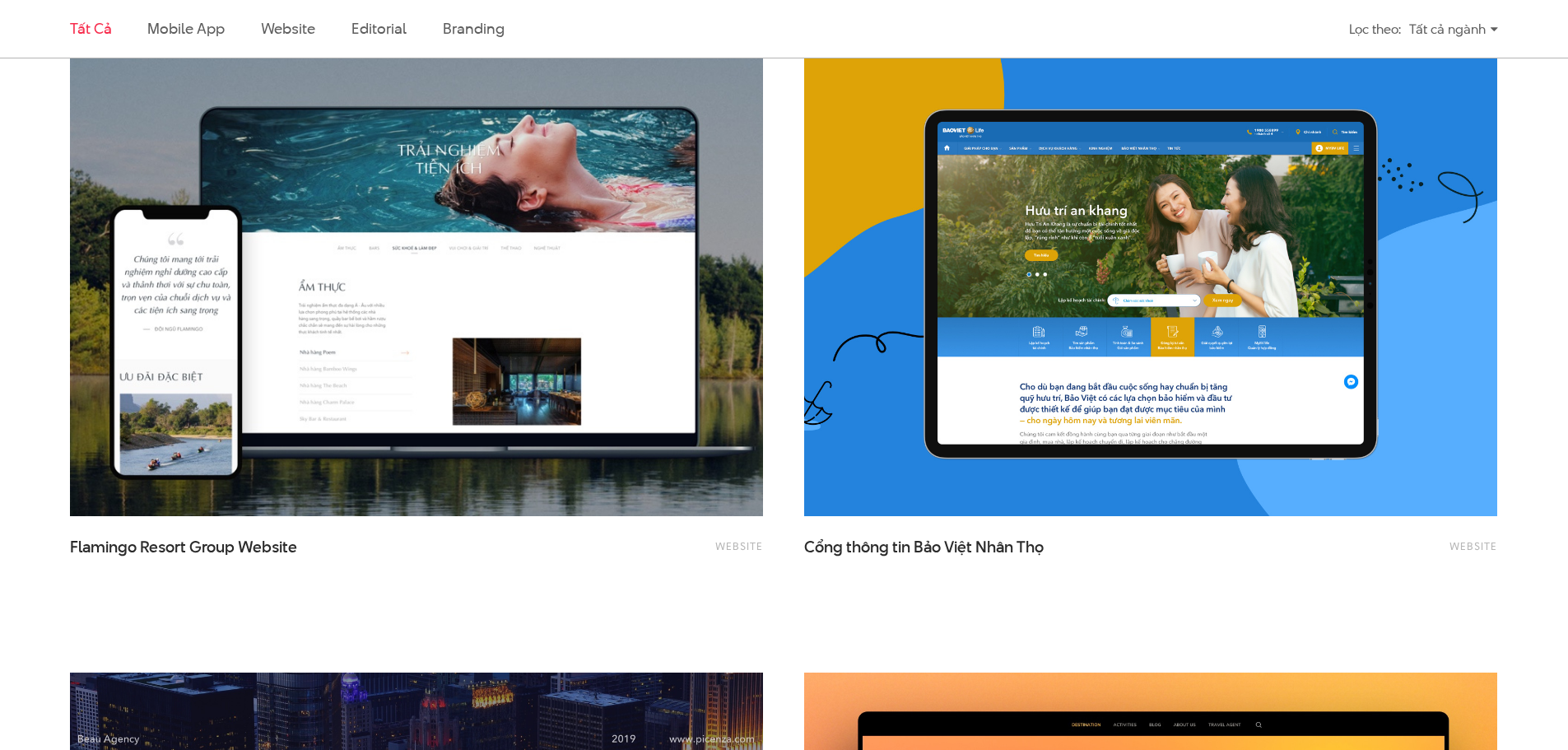
click at [770, 214] on div "Website Flamingo Resort Group Website" at bounding box center [416, 341] width 734 height 620
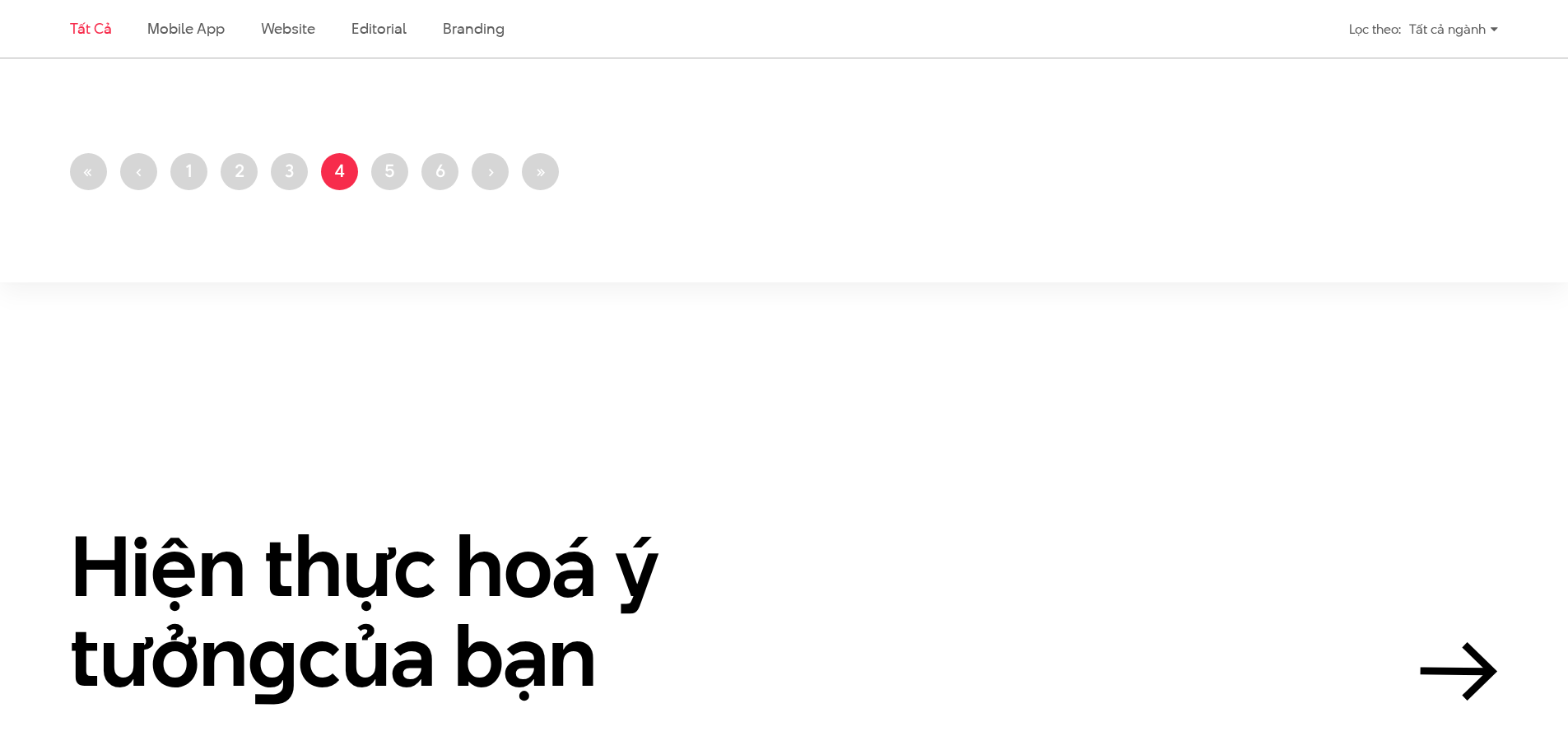
scroll to position [4279, 0]
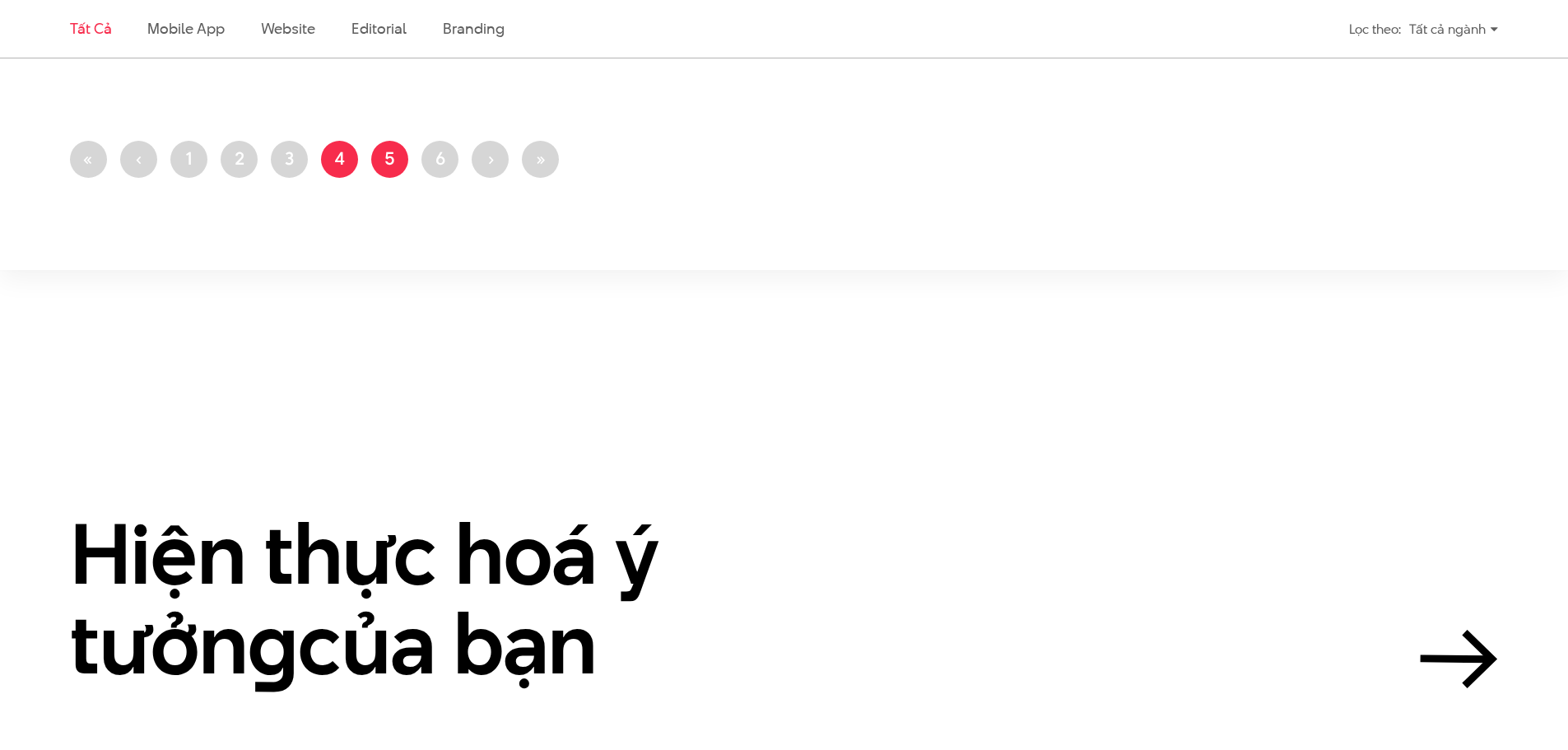
click at [404, 162] on link "Trang 5" at bounding box center [389, 159] width 37 height 37
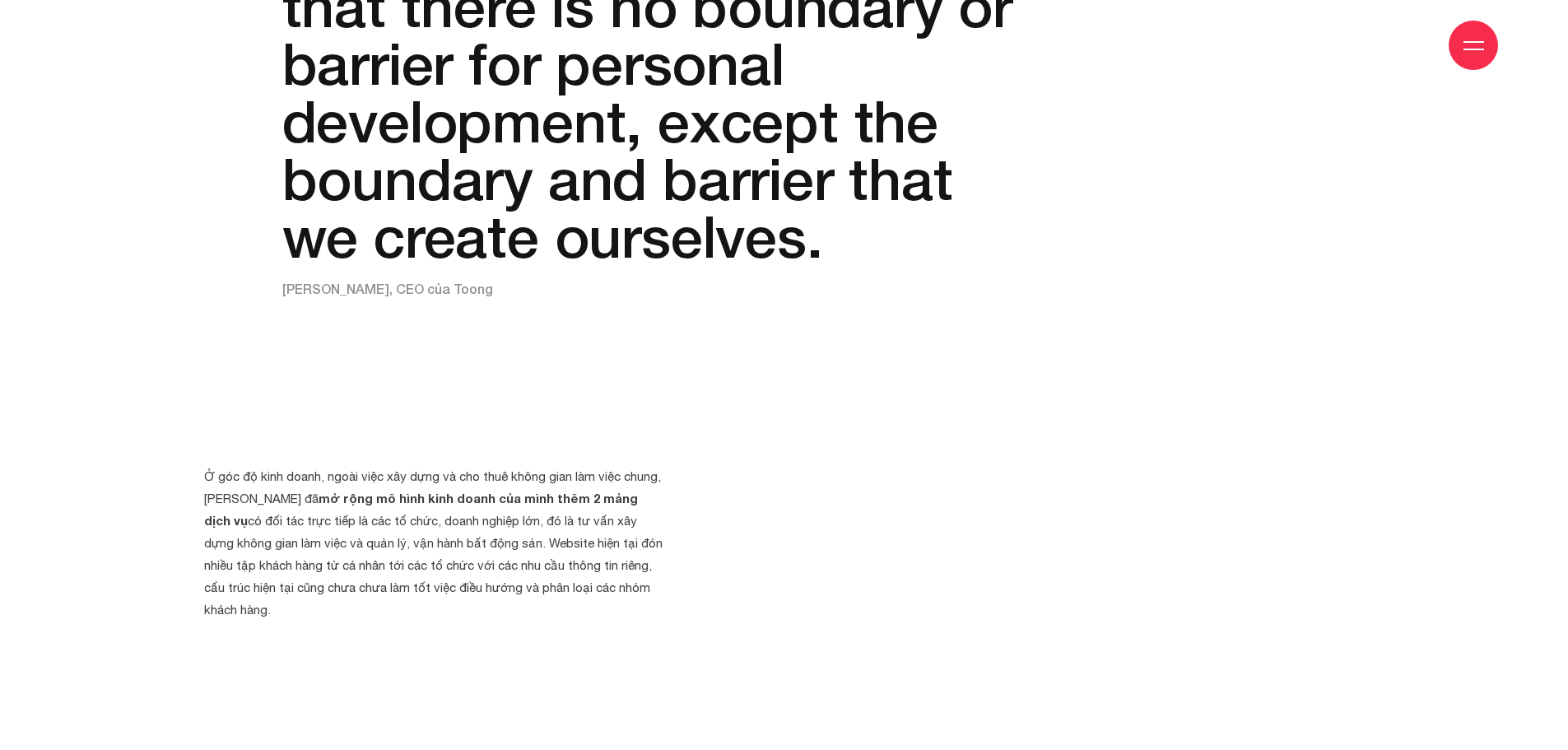
scroll to position [2962, 0]
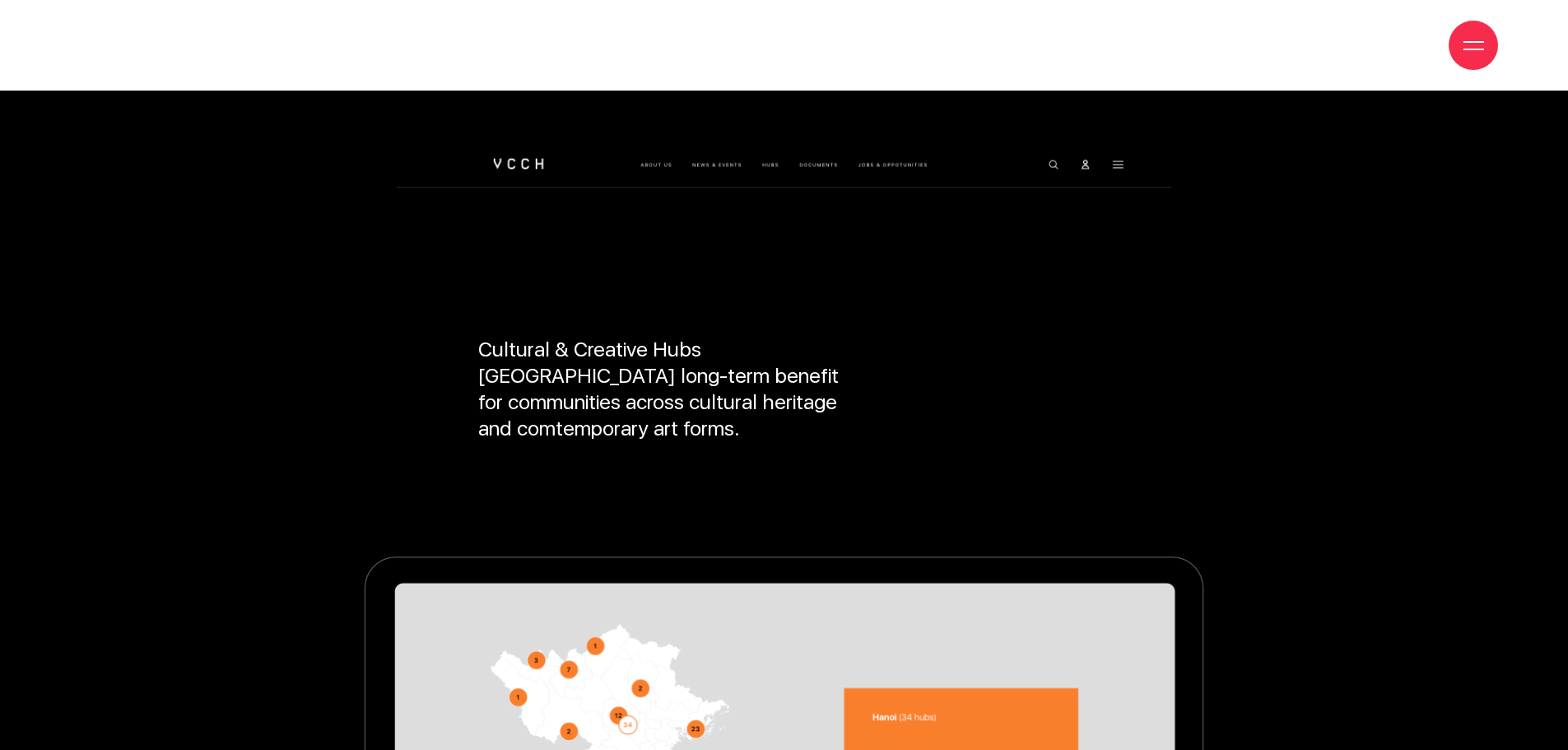
scroll to position [2468, 0]
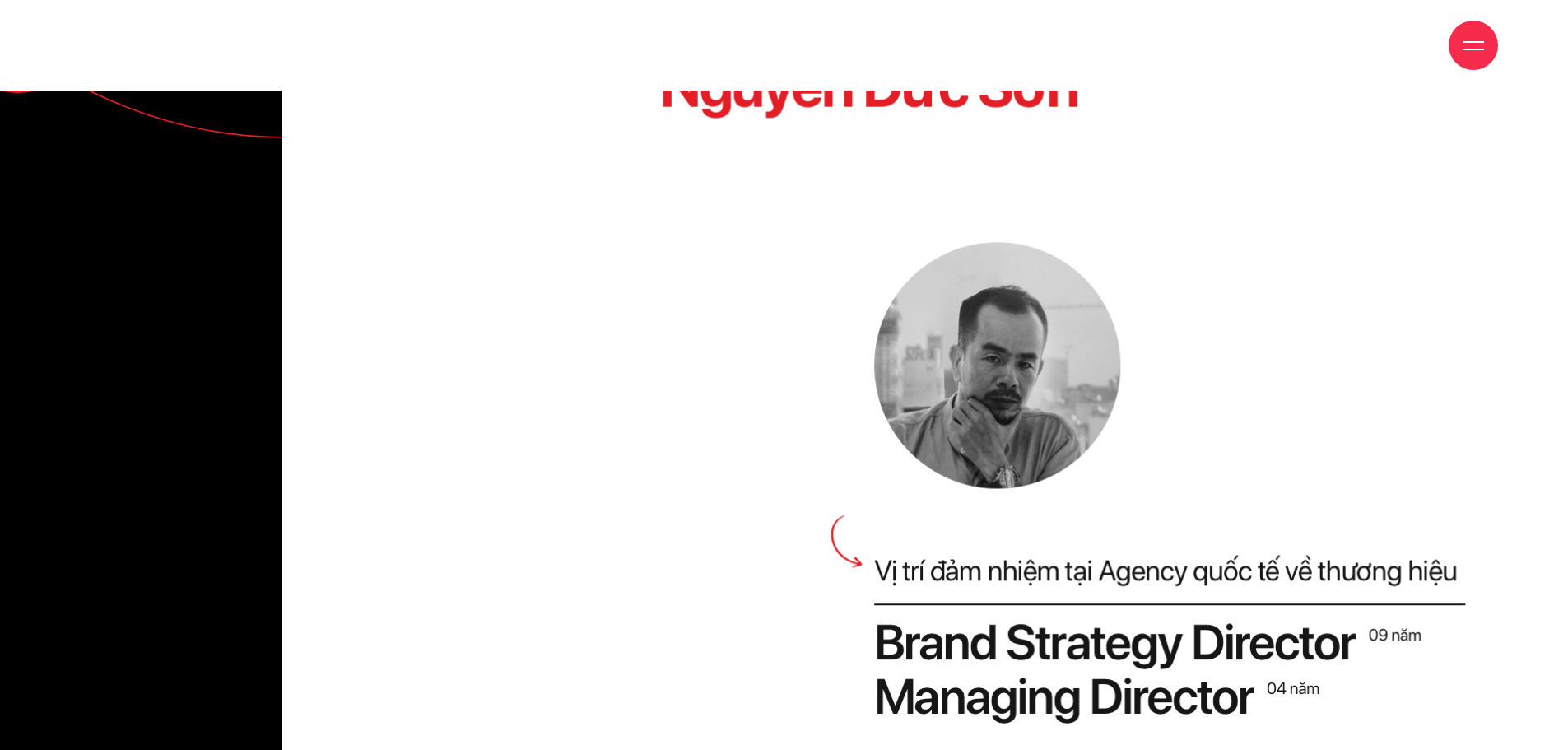
scroll to position [4608, 0]
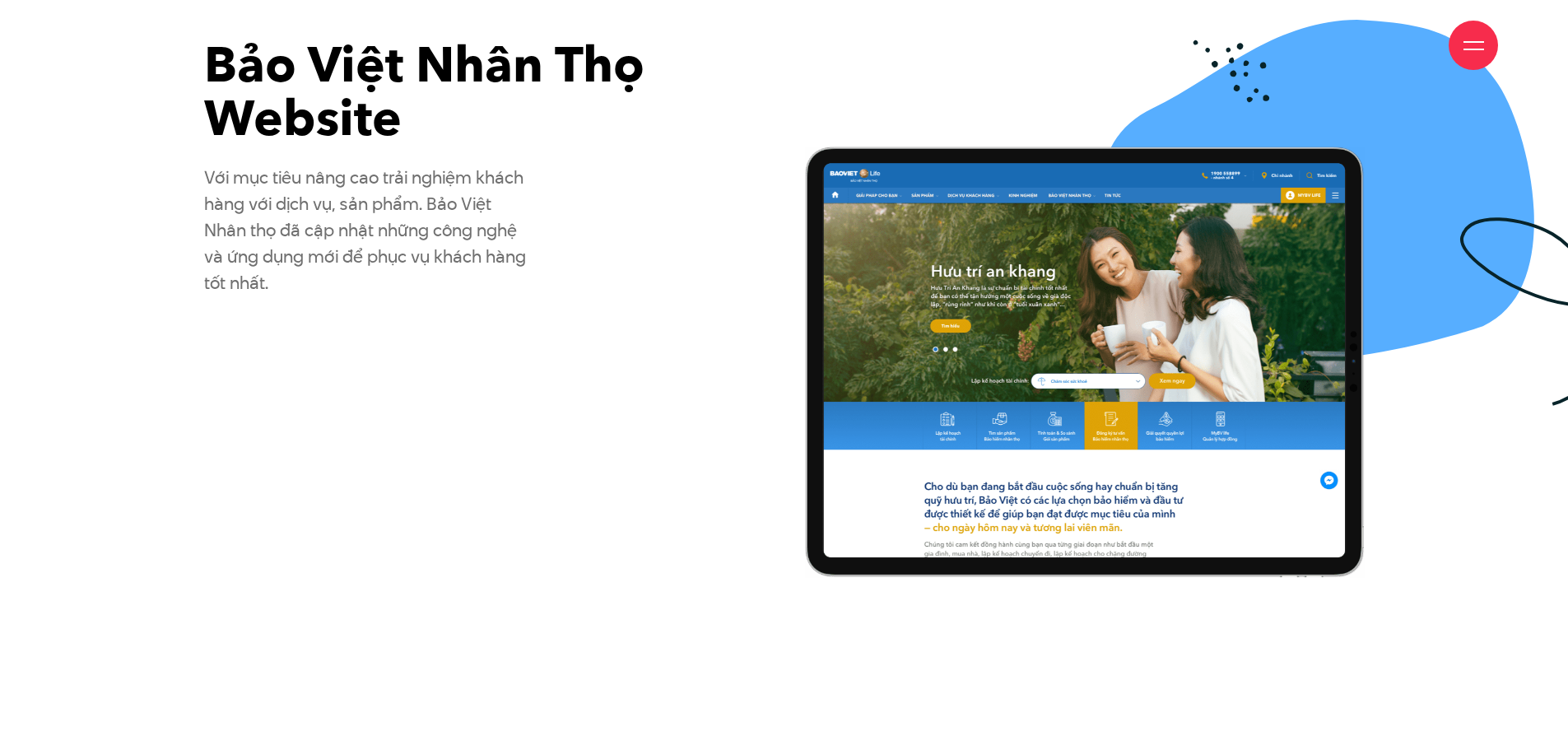
scroll to position [329, 0]
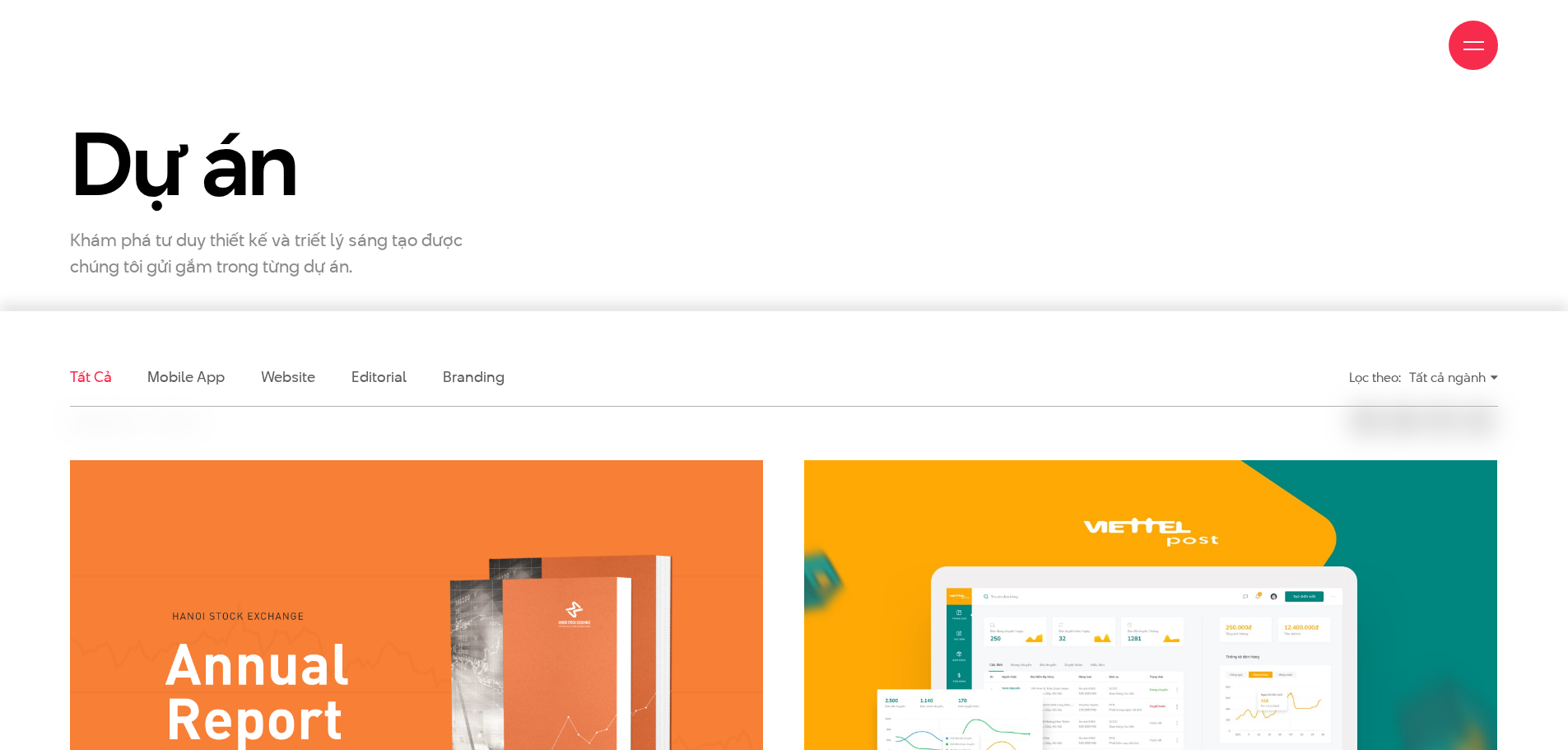
scroll to position [494, 0]
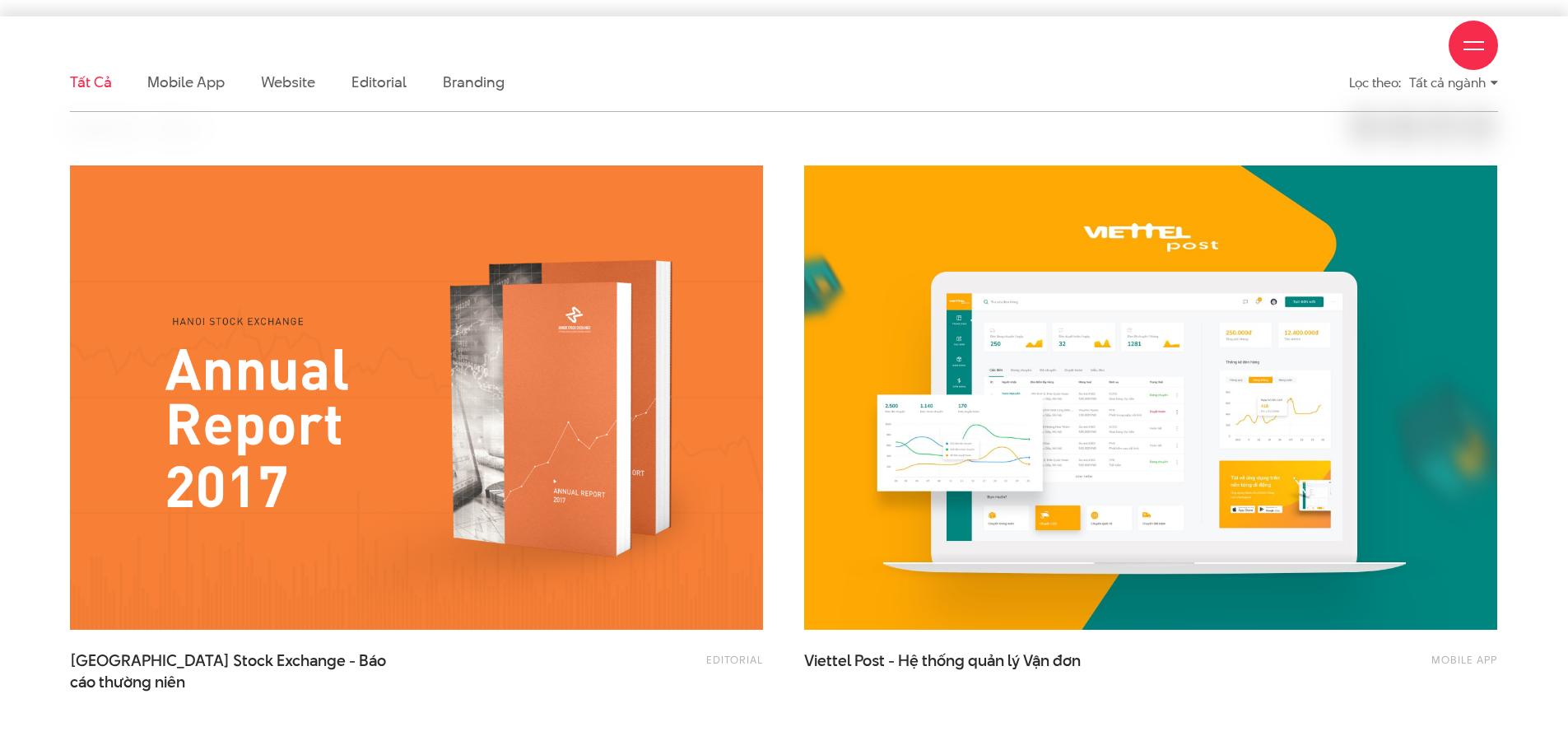
click at [776, 318] on div "Editorial Hanoi Stock Exchange - Báo cáo thường niên" at bounding box center [416, 455] width 734 height 620
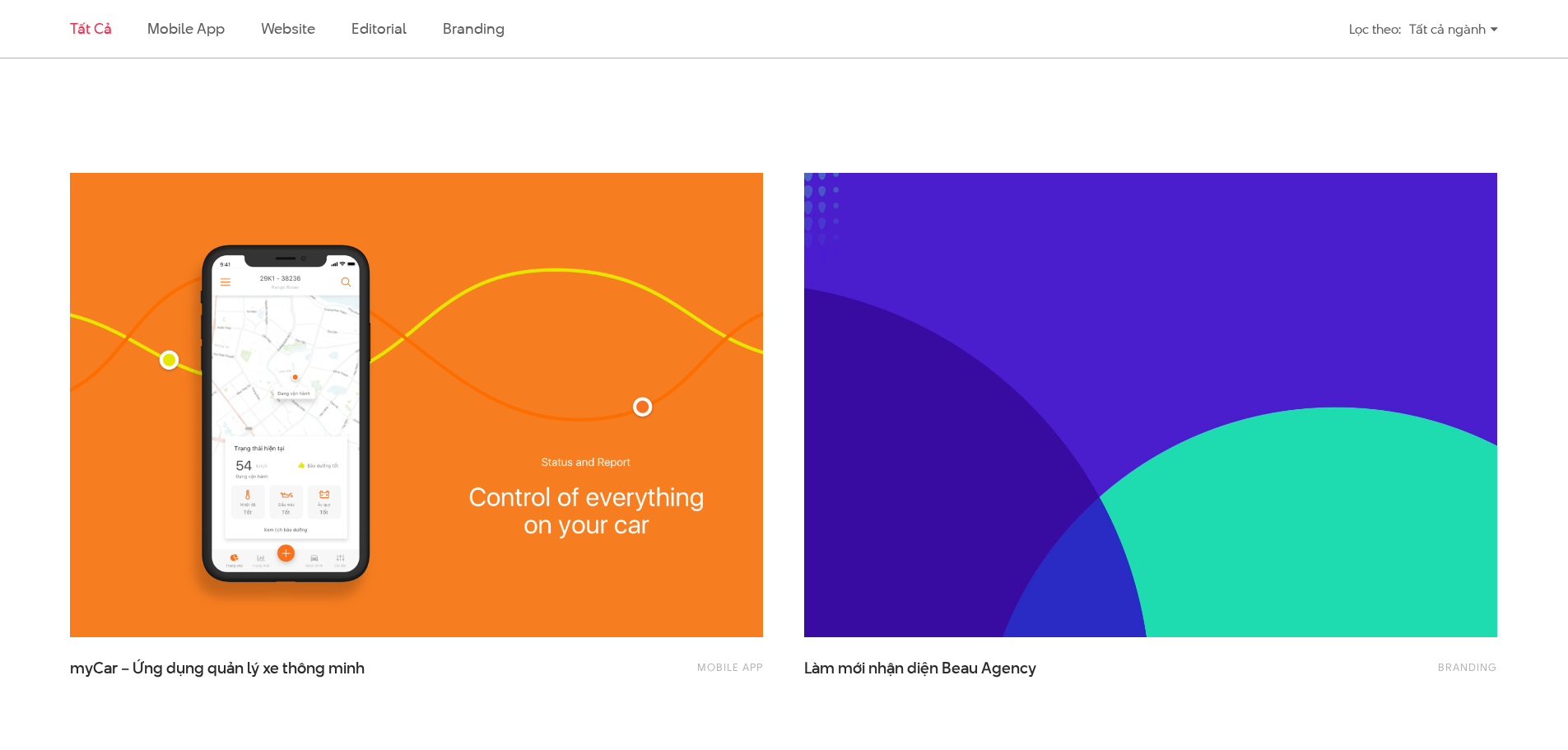
scroll to position [2304, 0]
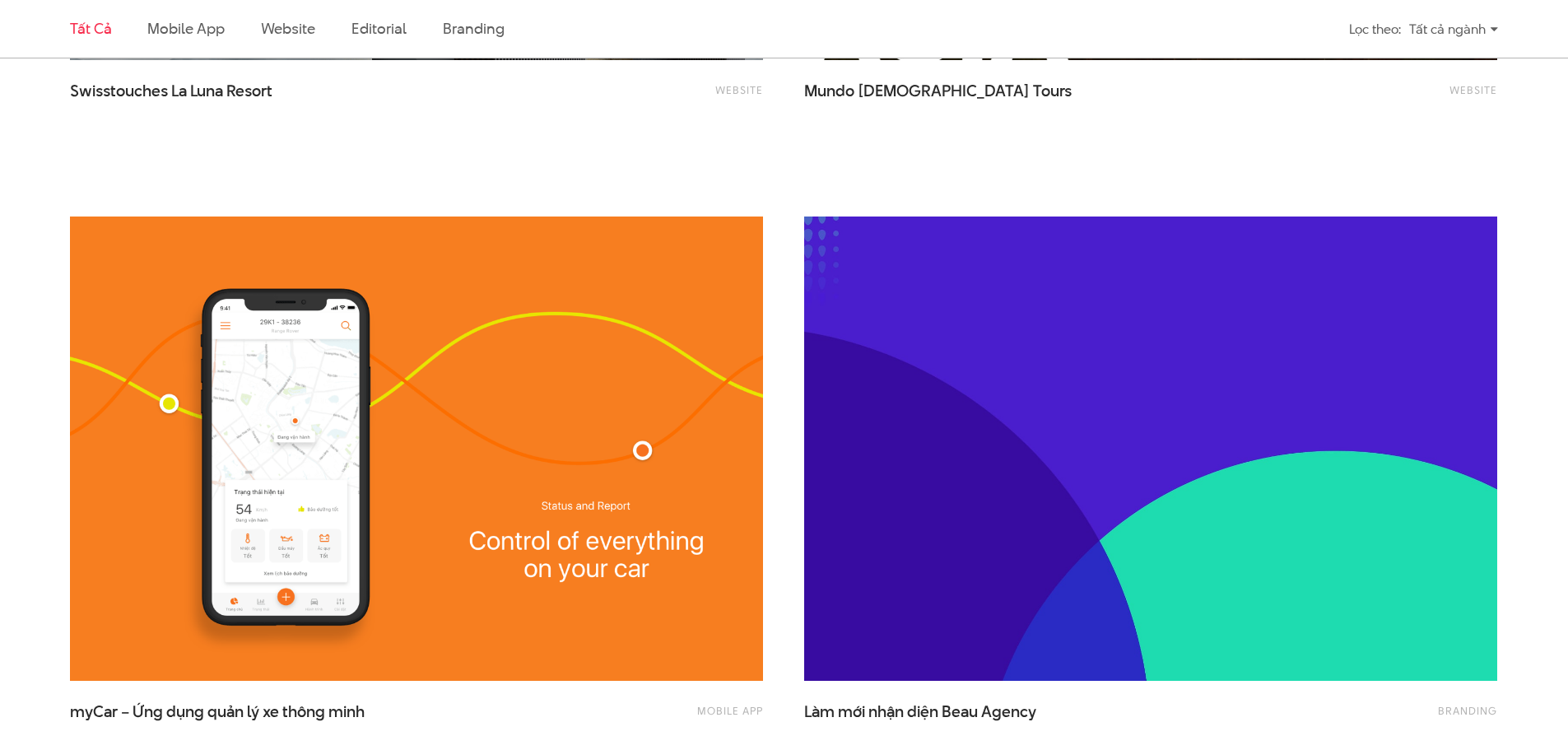
click at [781, 311] on div "Mobile app myCar – Ứng dụng quản lý xe thông minh" at bounding box center [416, 505] width 734 height 620
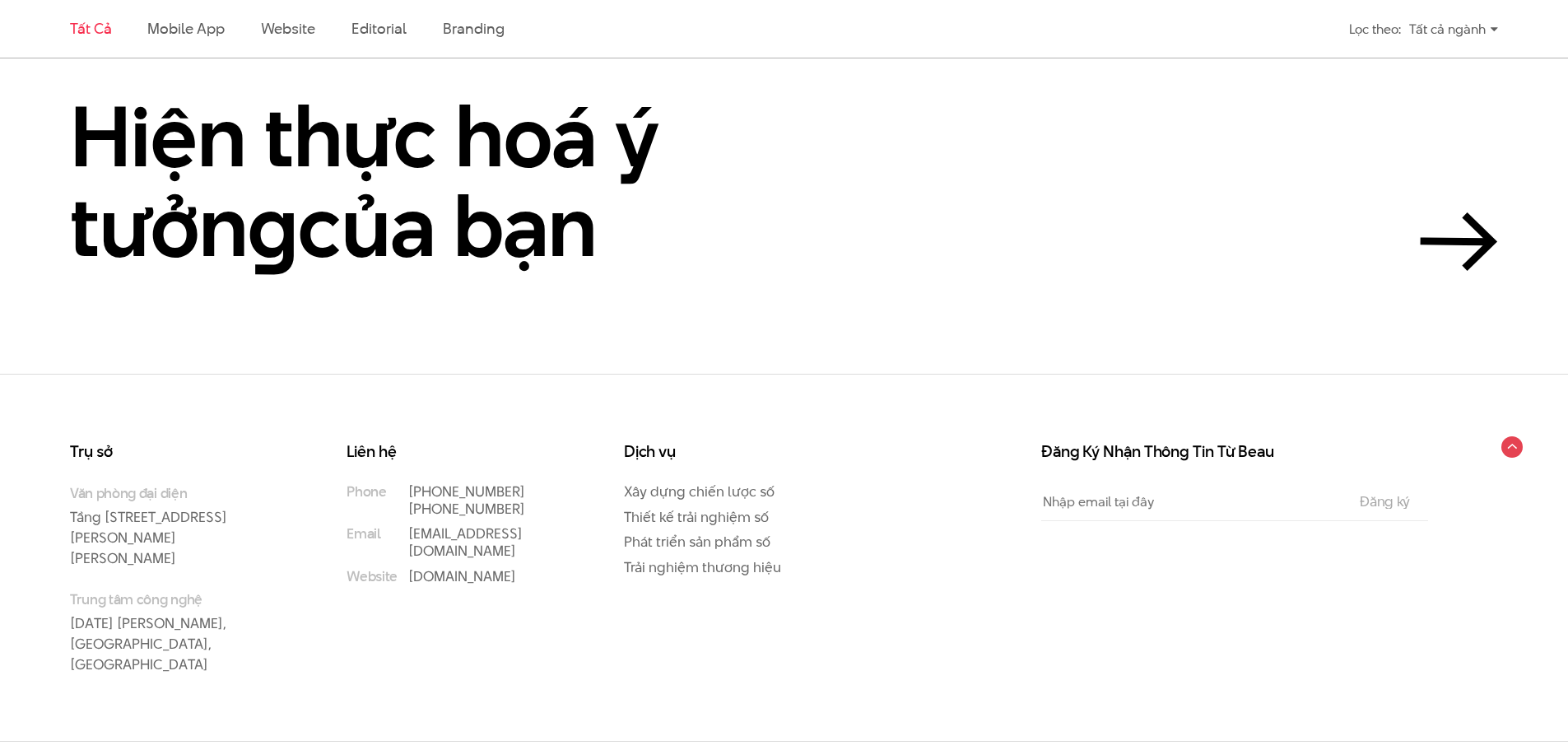
scroll to position [4203, 0]
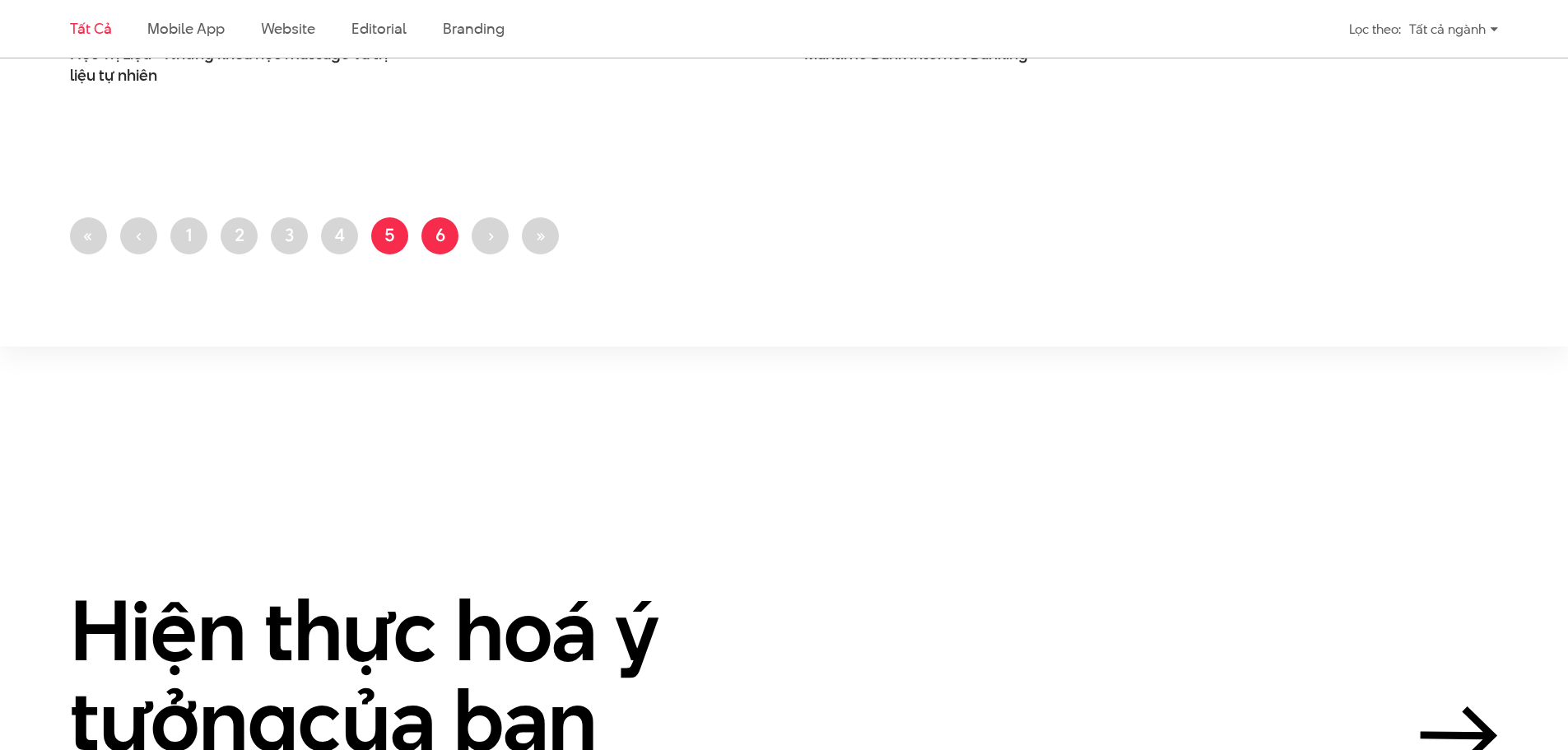
click at [452, 243] on link "Trang 6" at bounding box center [440, 235] width 37 height 37
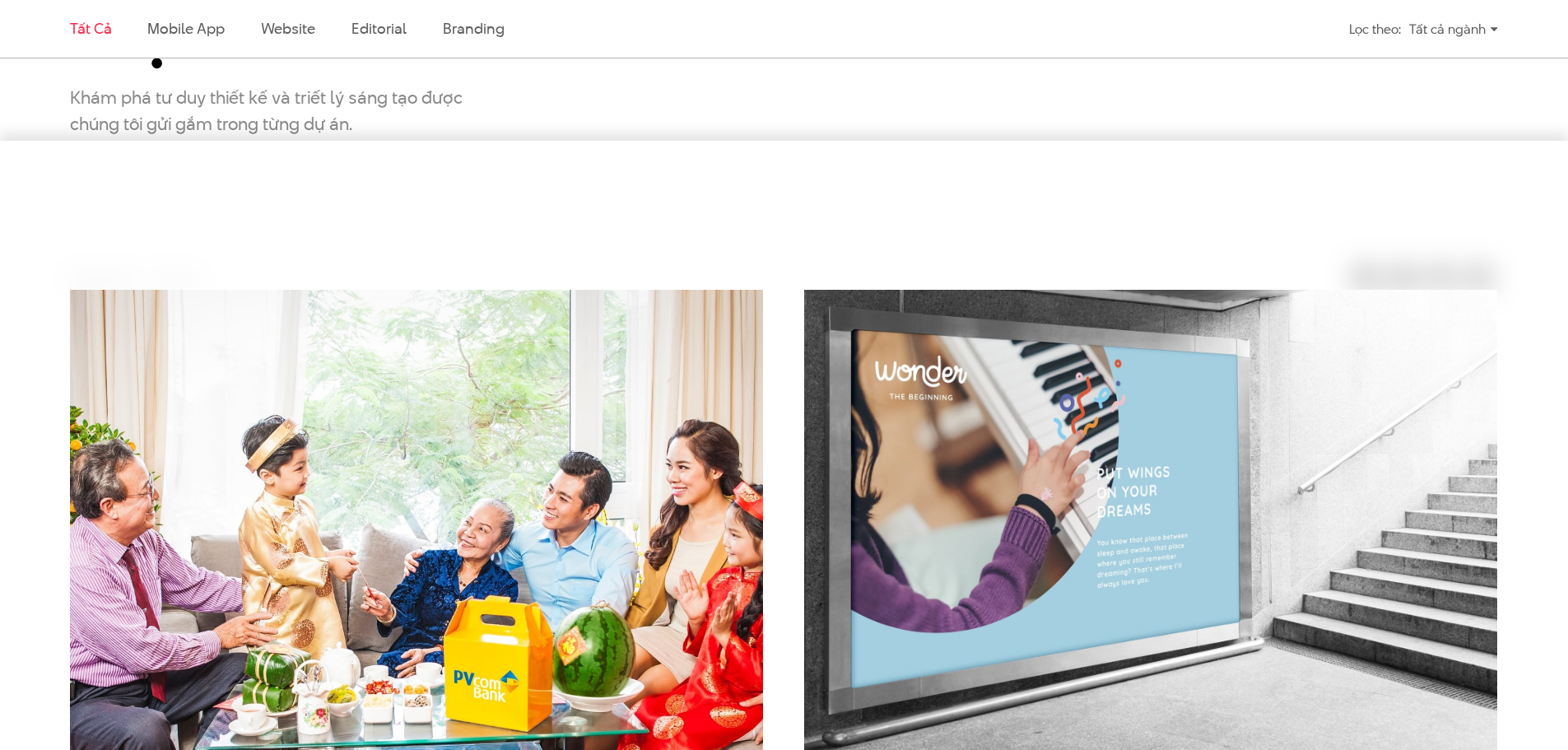
scroll to position [576, 0]
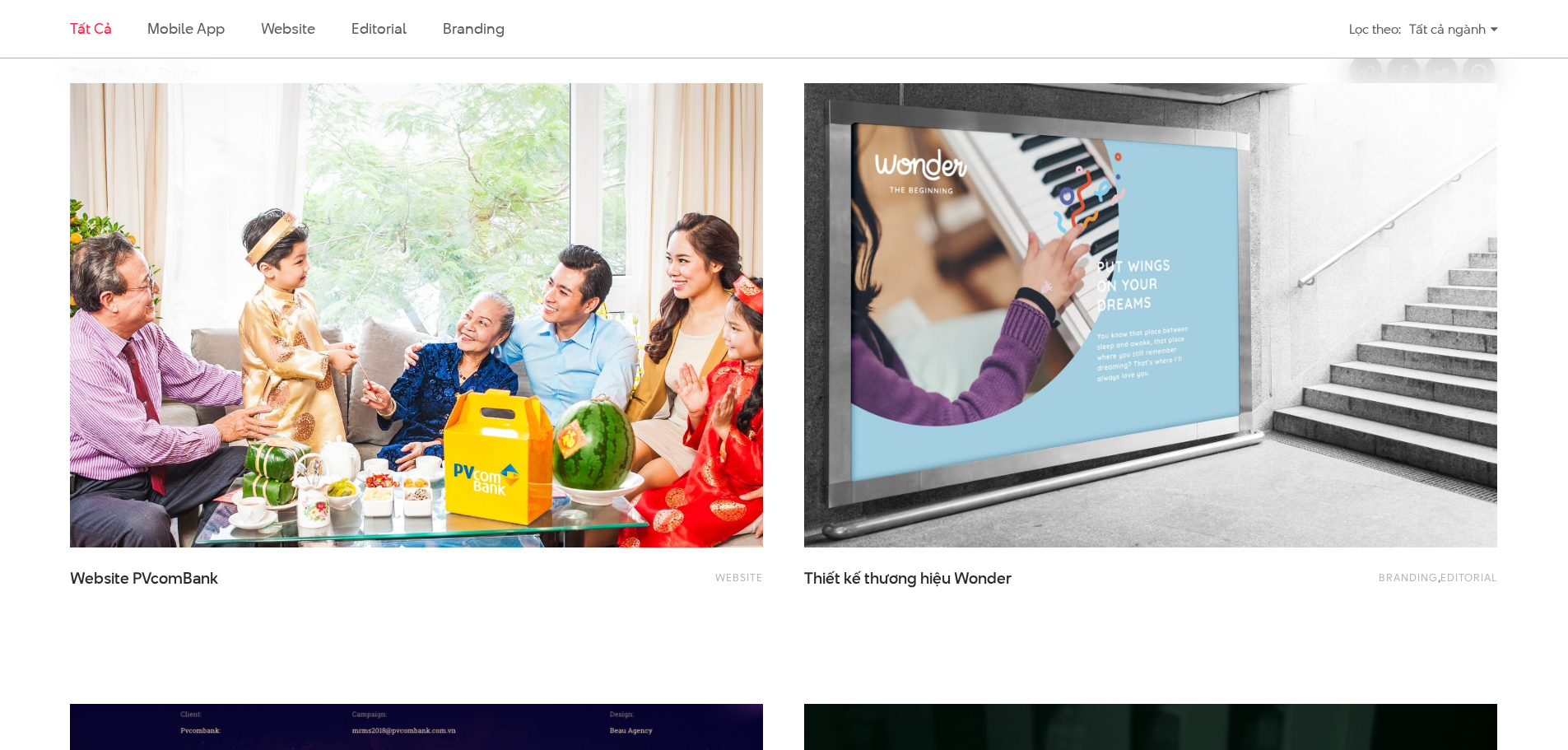
click at [787, 301] on div "Branding , Editorial Thiết kế thương hiệu Wonder" at bounding box center [1150, 372] width 734 height 620
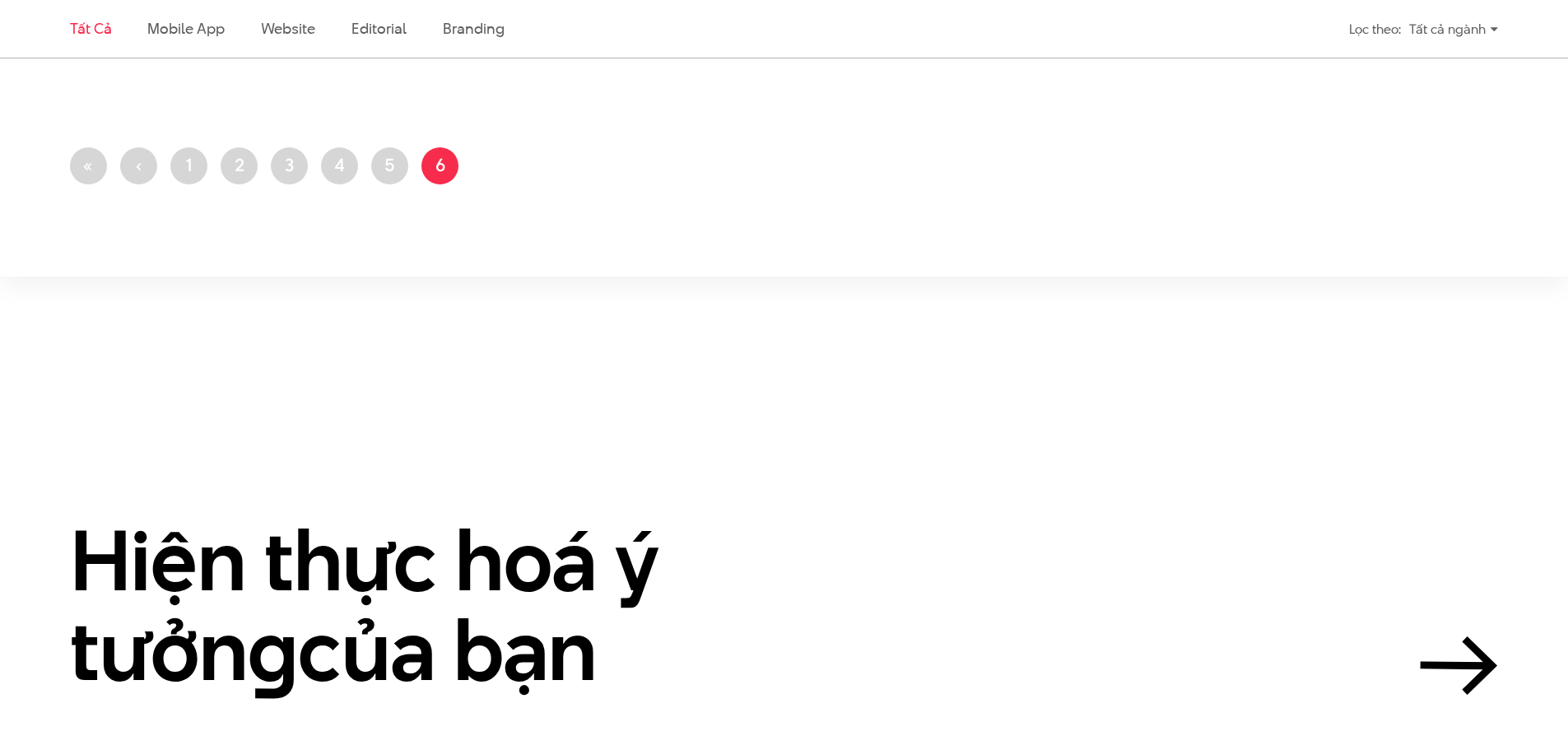
scroll to position [4279, 0]
